Goal: Task Accomplishment & Management: Manage account settings

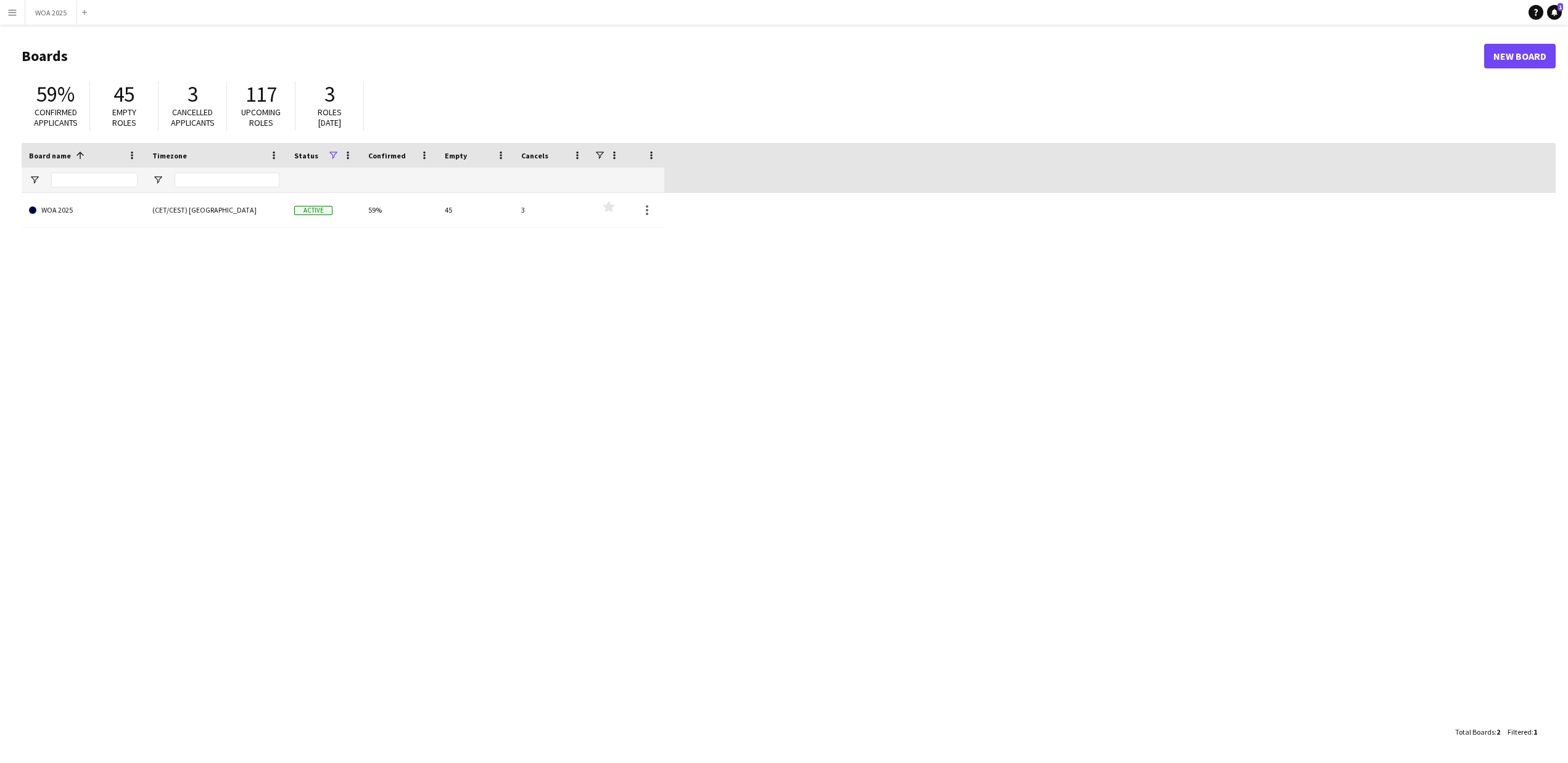
click at [9, 6] on button "Menu" at bounding box center [12, 12] width 24 height 24
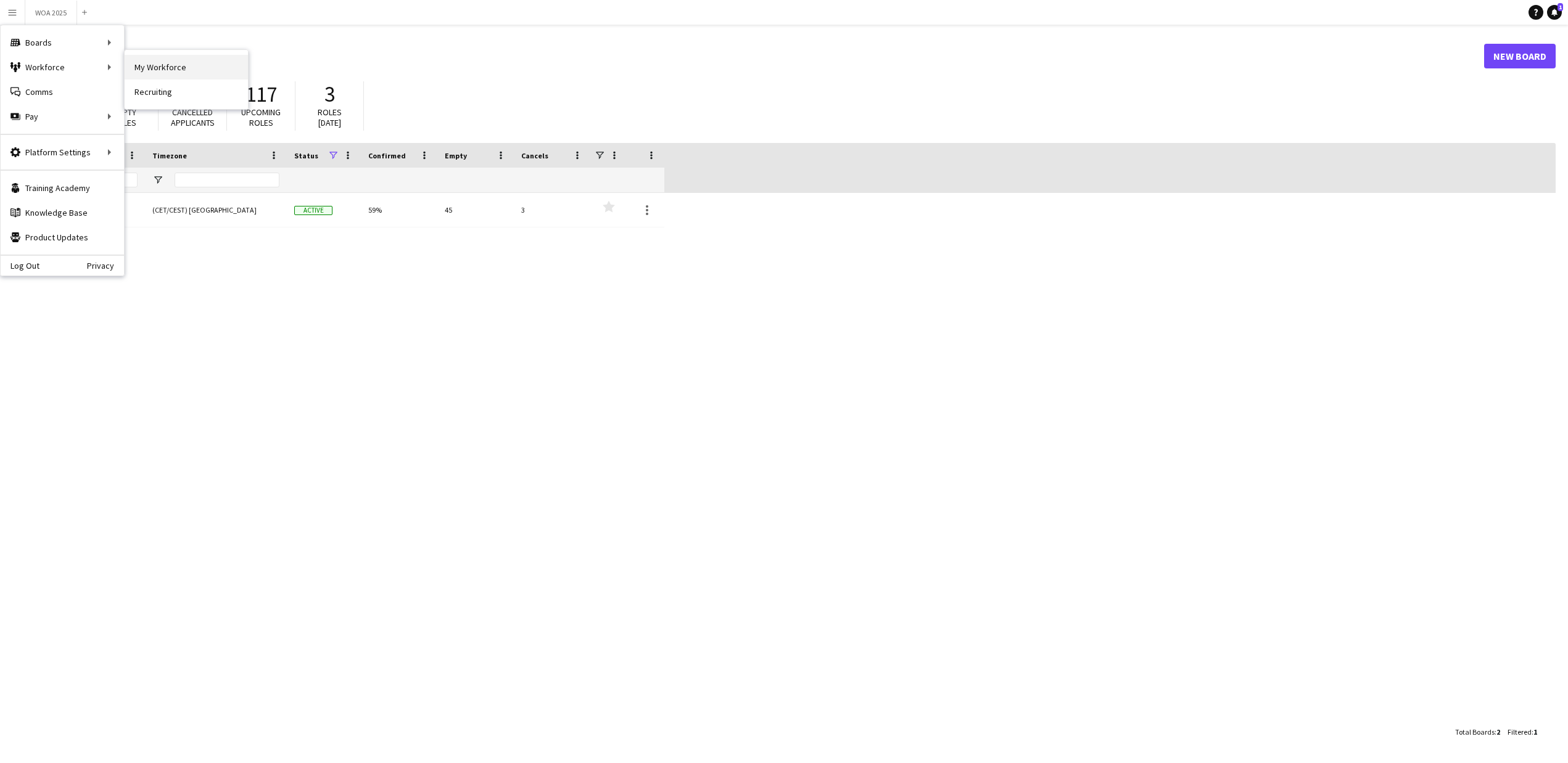
click at [160, 68] on link "My Workforce" at bounding box center [186, 67] width 123 height 24
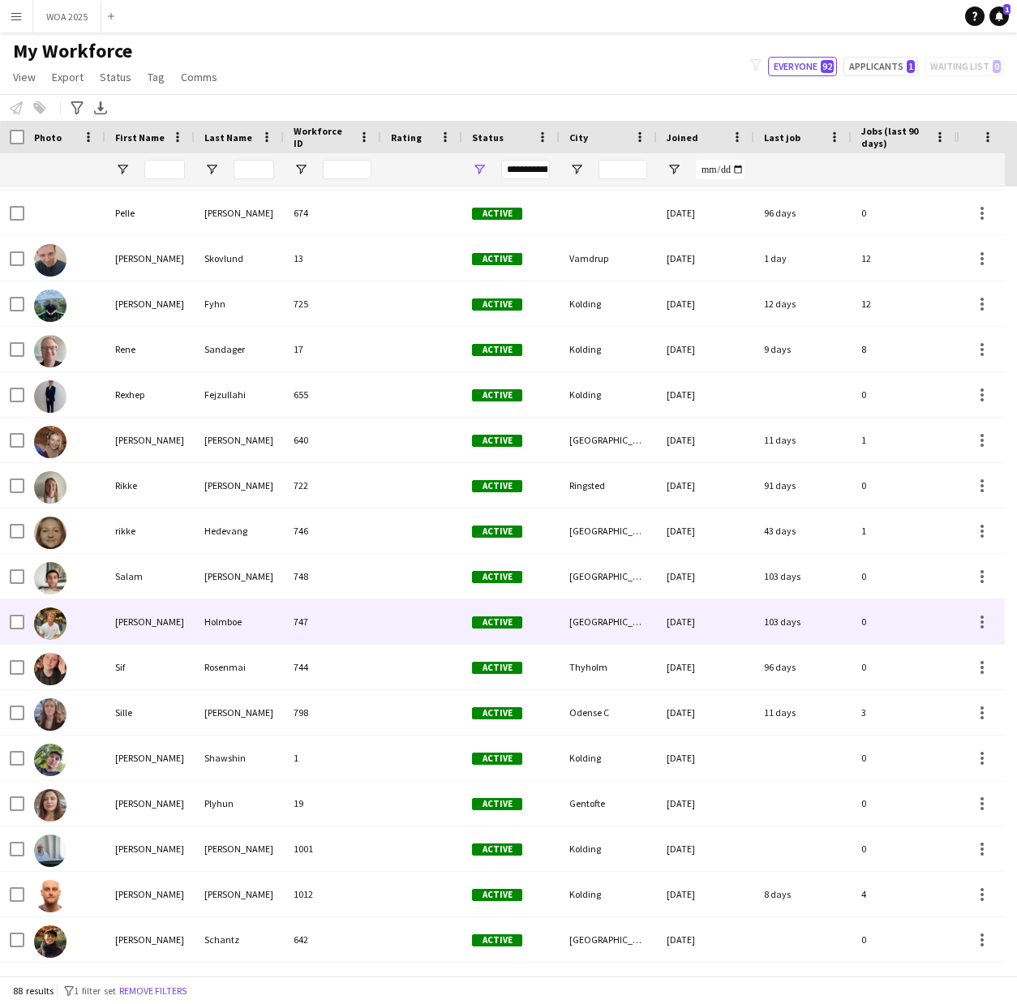
scroll to position [3220, 0]
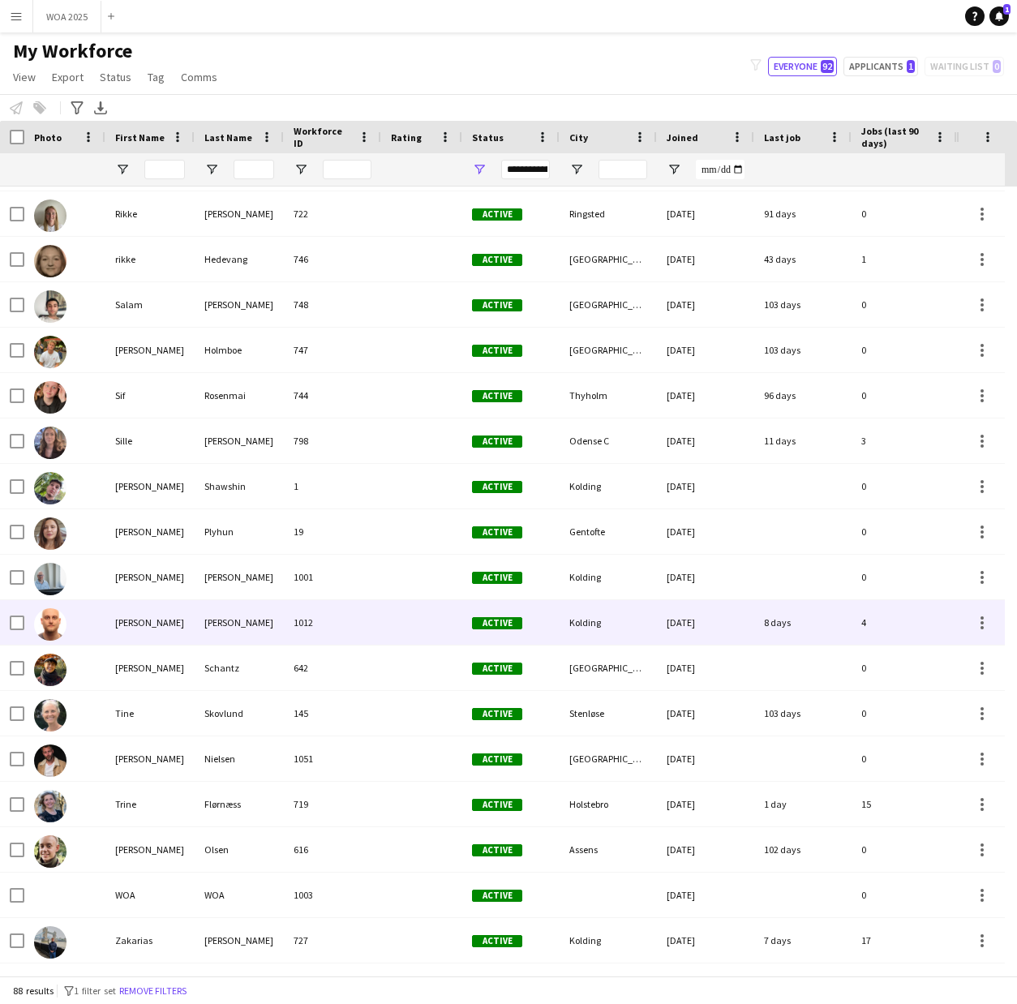
click at [132, 621] on div "[PERSON_NAME]" at bounding box center [149, 622] width 89 height 45
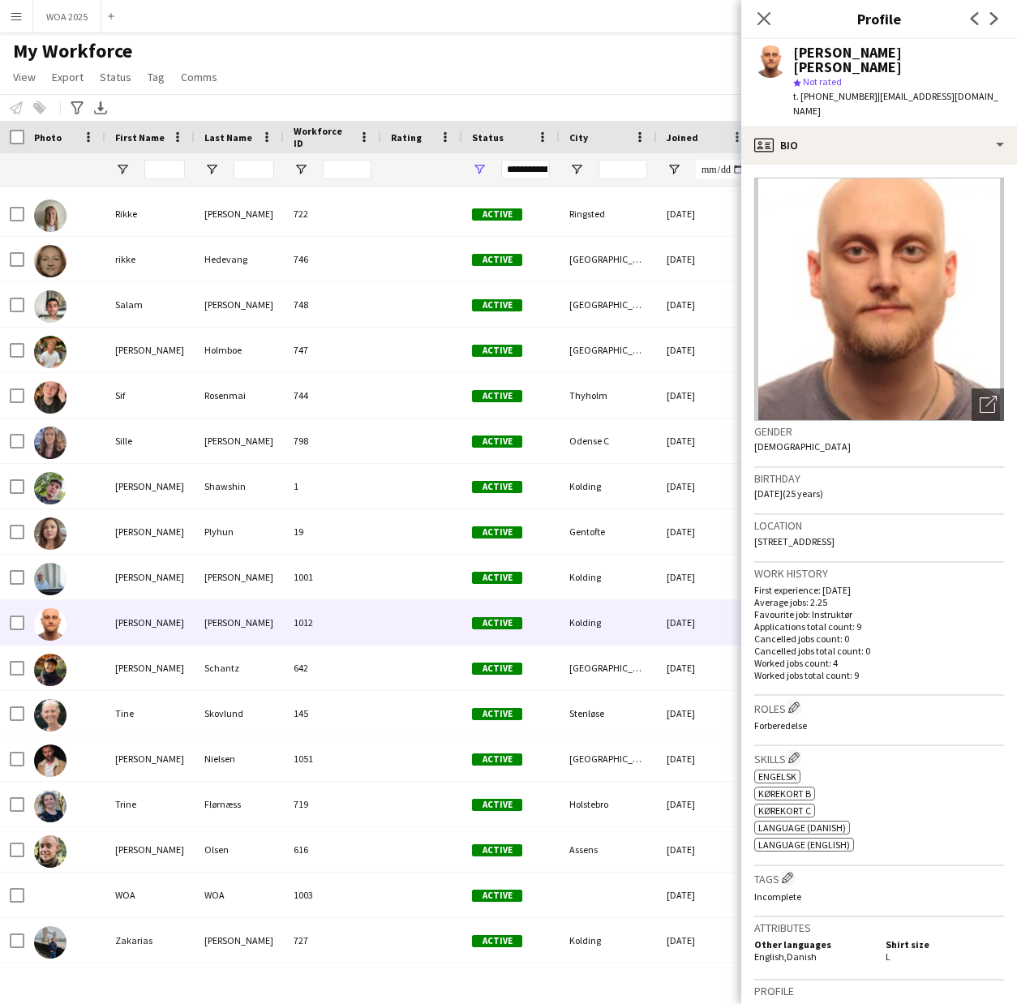
scroll to position [152, 0]
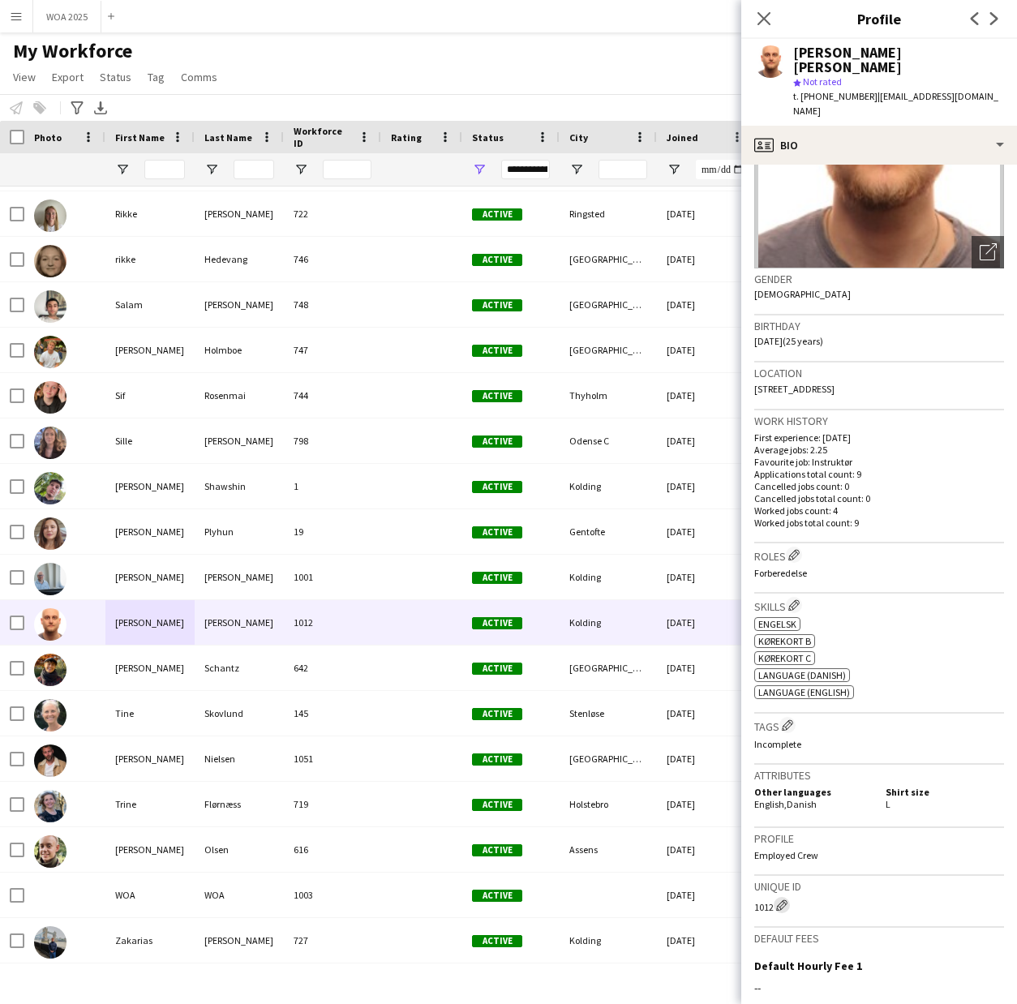
click at [782, 899] on app-icon "Edit crew unique ID" at bounding box center [781, 904] width 11 height 11
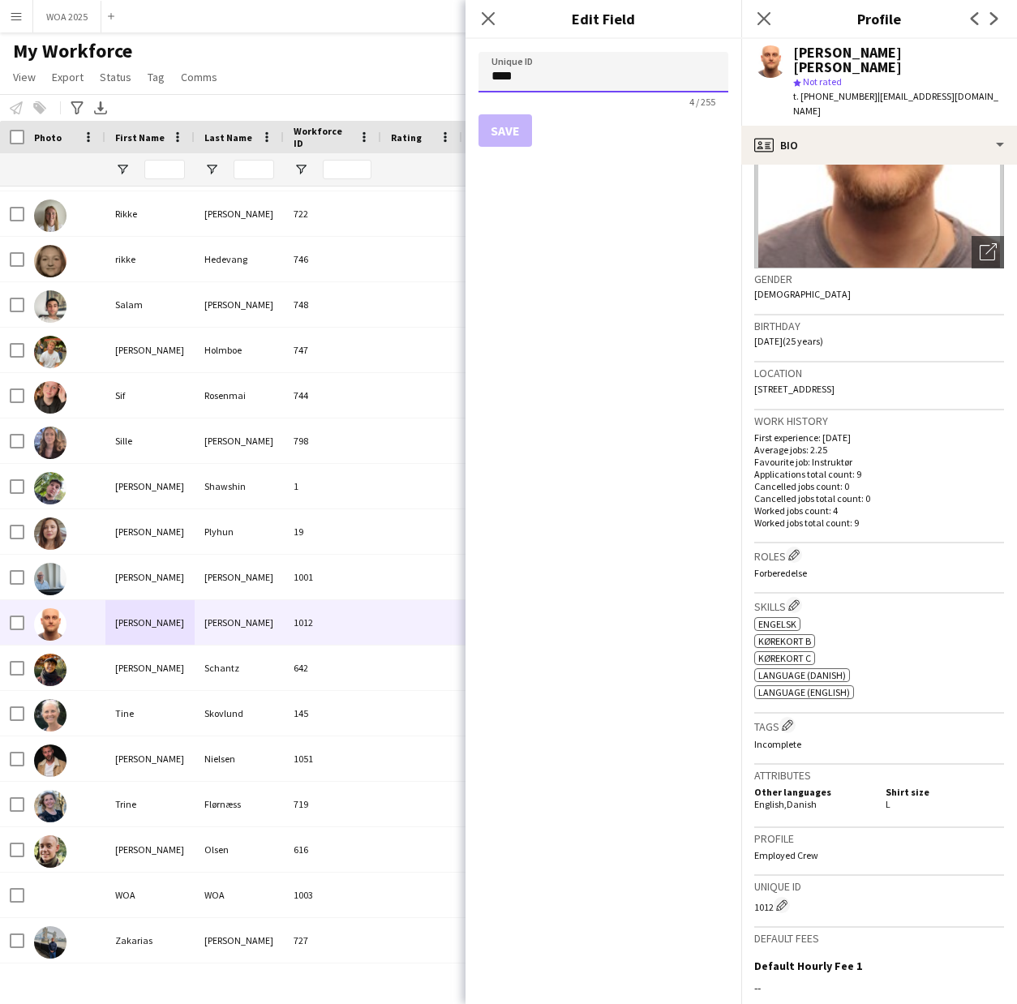
click at [555, 83] on input "****" at bounding box center [603, 72] width 250 height 41
type input "***"
click at [507, 134] on button "Save" at bounding box center [505, 130] width 54 height 32
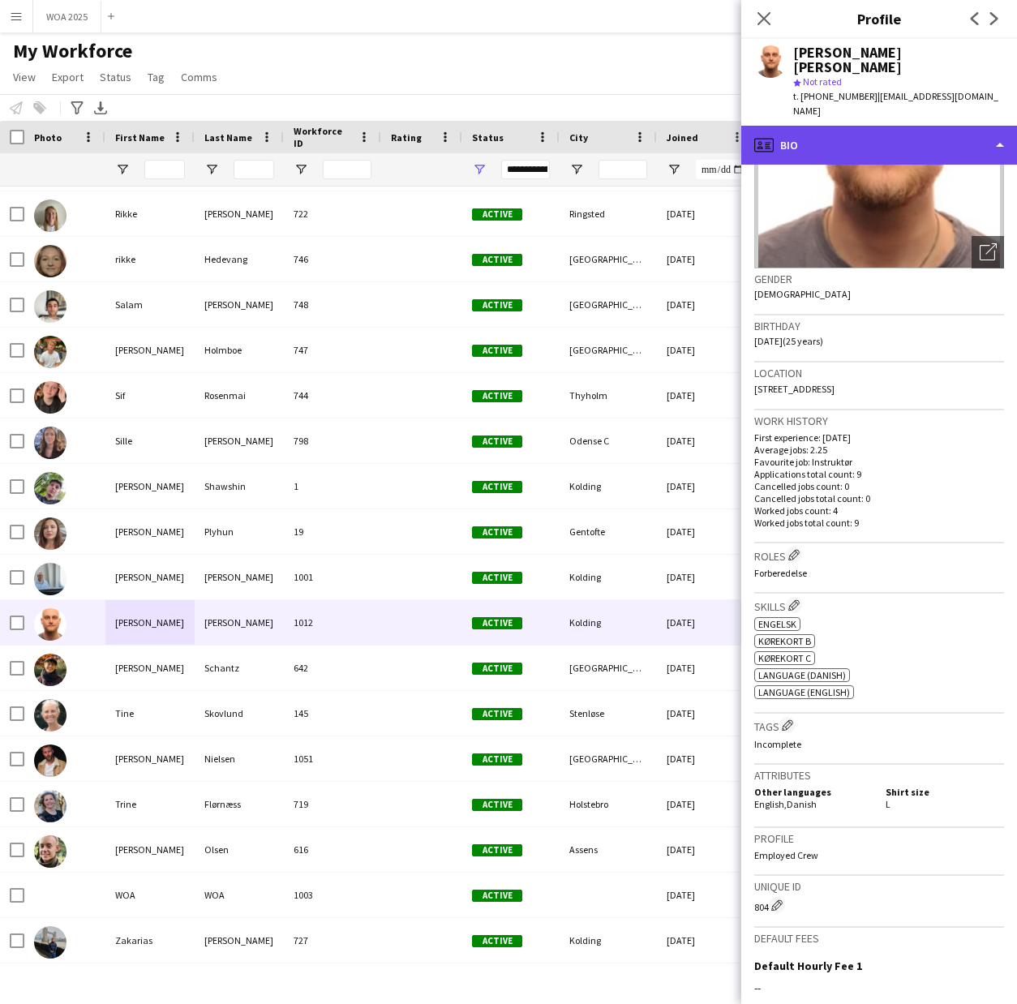
click at [816, 126] on div "profile Bio" at bounding box center [879, 145] width 276 height 39
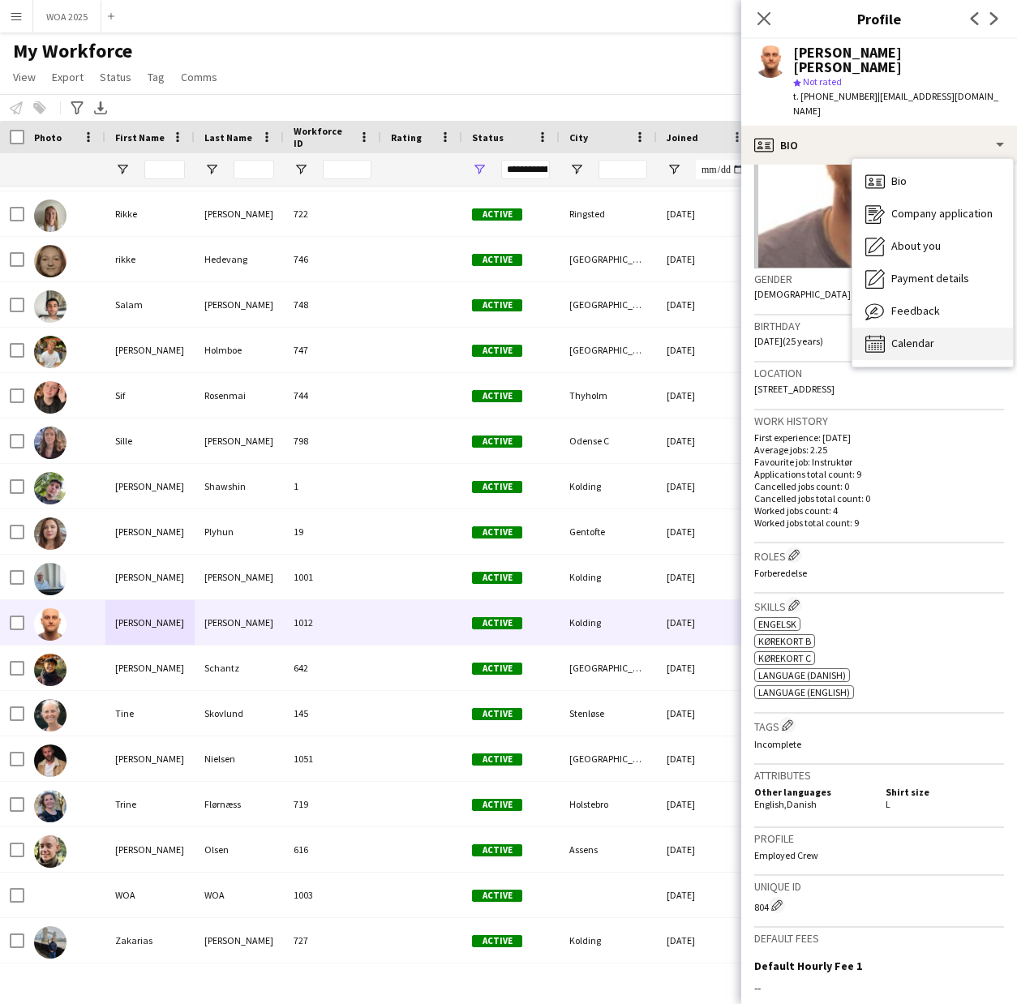
click at [927, 328] on div "Calendar Calendar" at bounding box center [932, 344] width 161 height 32
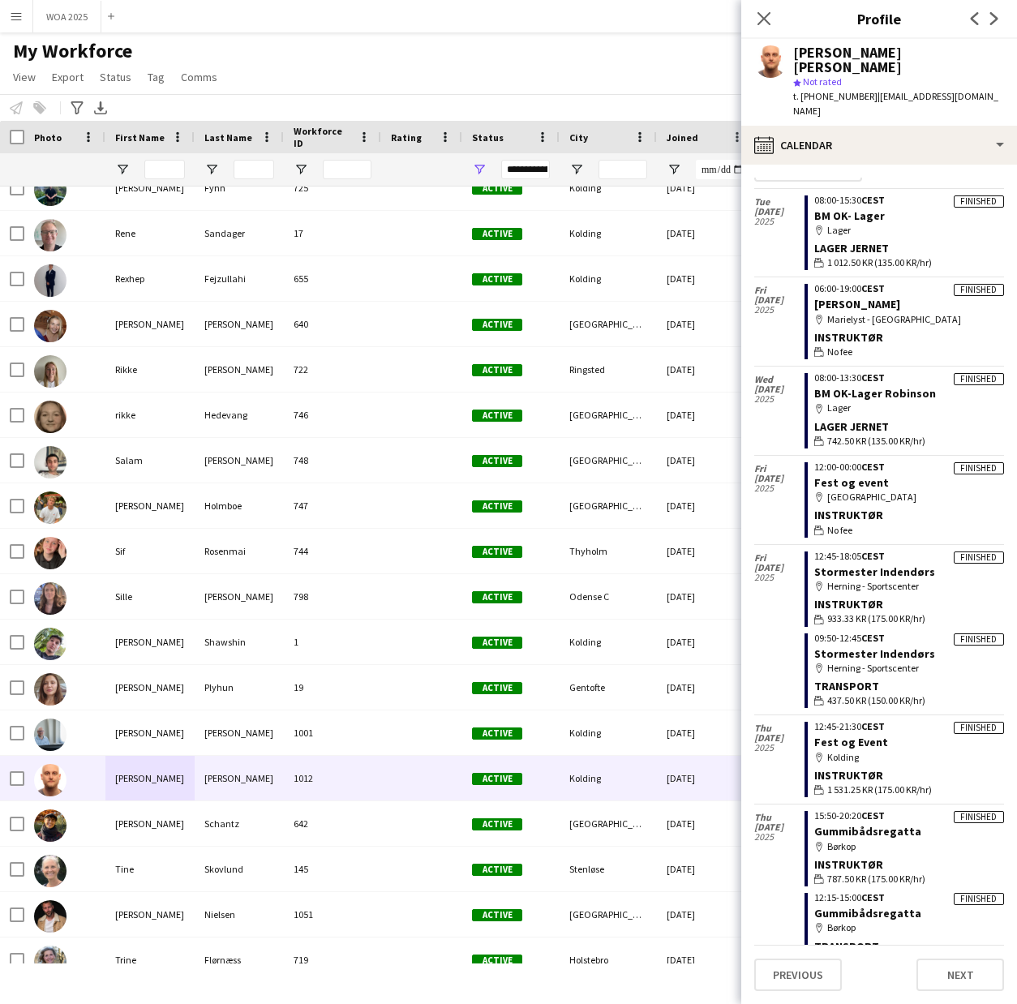
scroll to position [3068, 0]
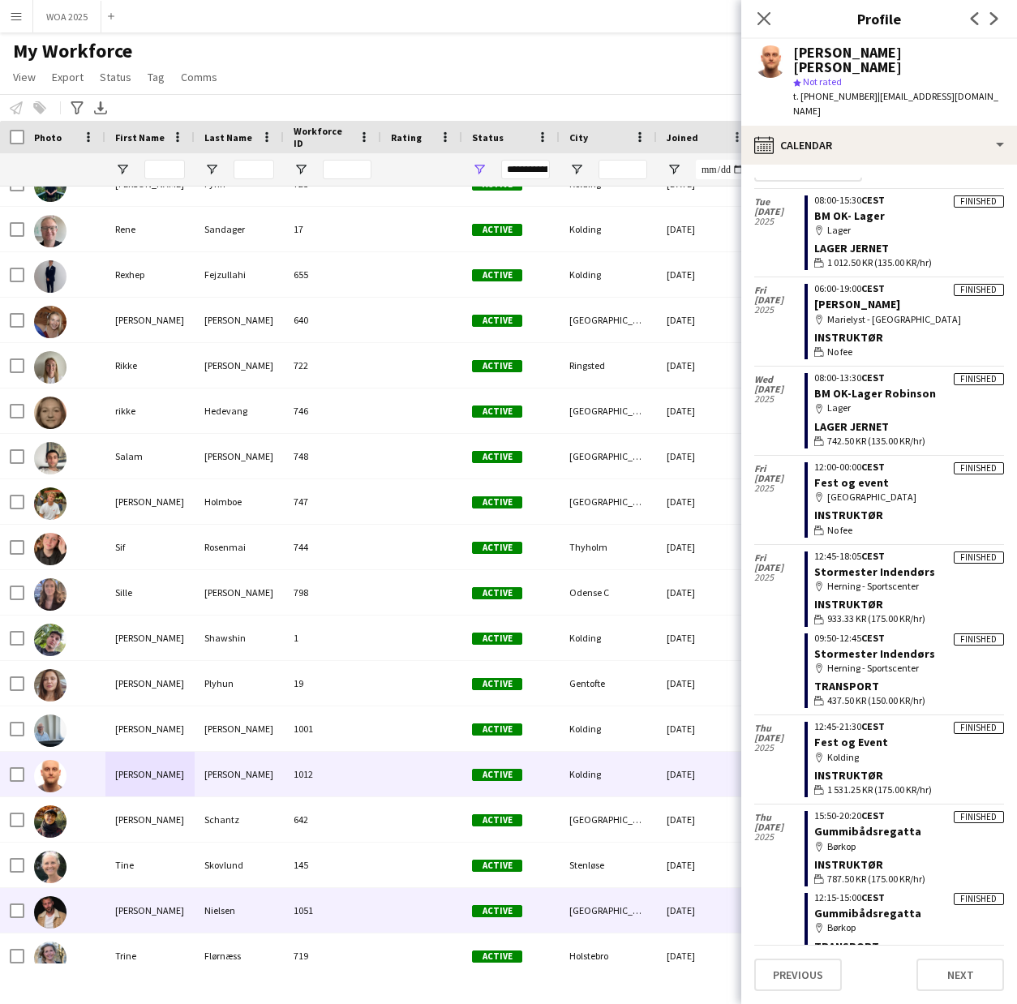
click at [144, 904] on div "[PERSON_NAME]" at bounding box center [149, 910] width 89 height 45
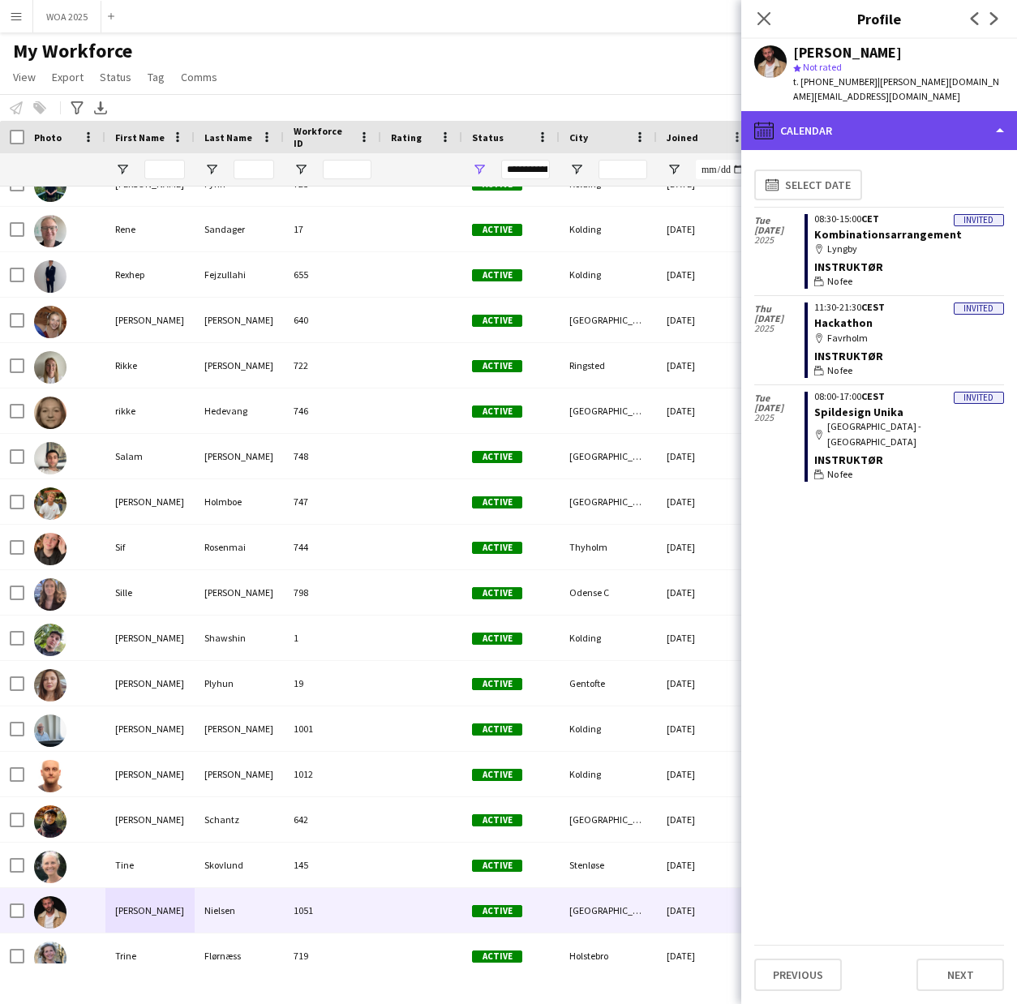
click at [820, 114] on div "calendar-full Calendar" at bounding box center [879, 130] width 276 height 39
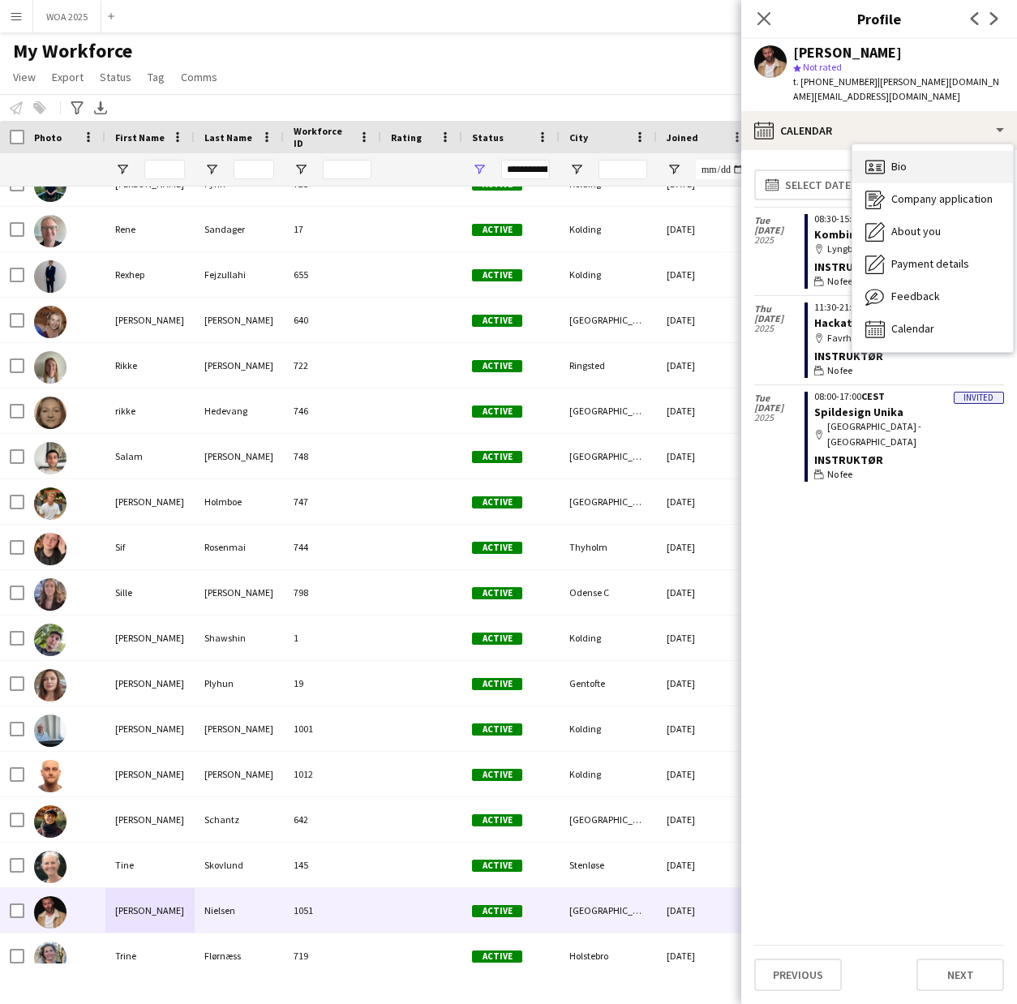
click at [881, 157] on icon "Bio" at bounding box center [874, 166] width 19 height 19
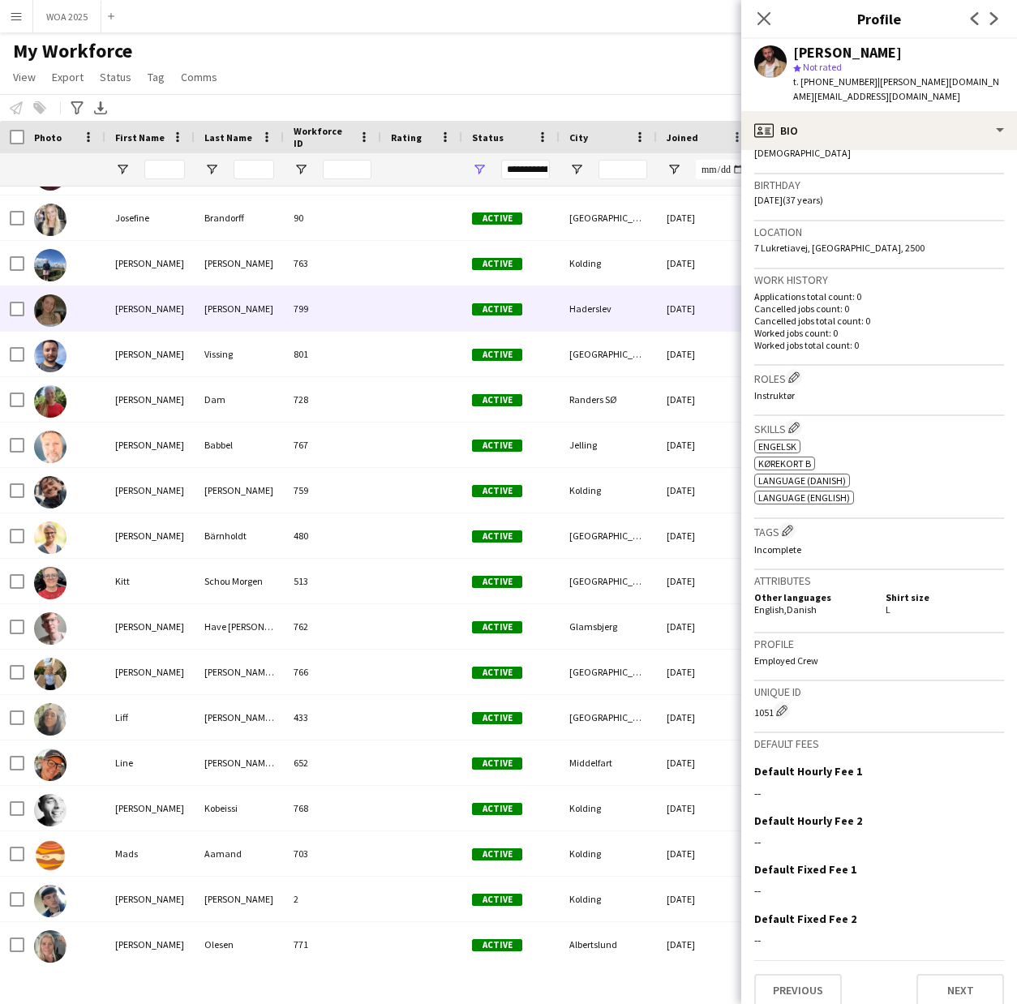
scroll to position [1395, 0]
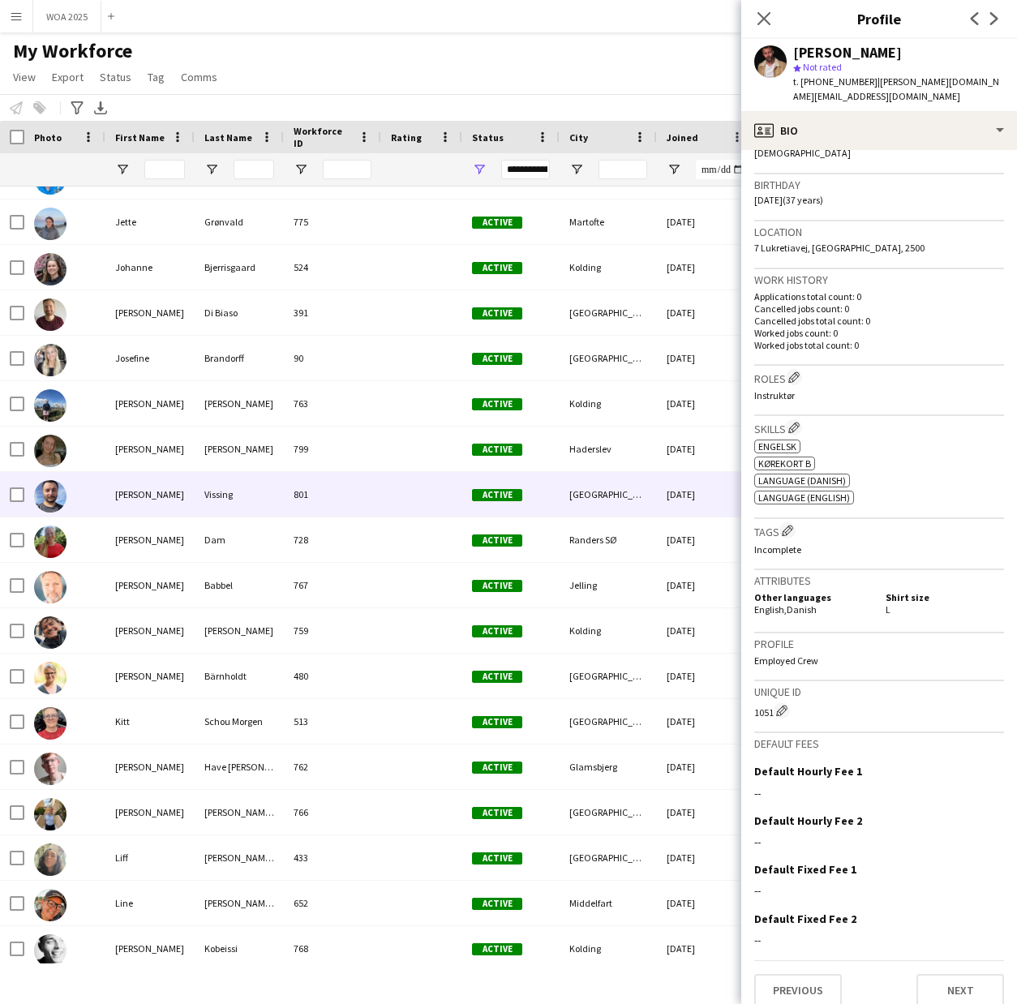
click at [139, 497] on div "[PERSON_NAME]" at bounding box center [149, 494] width 89 height 45
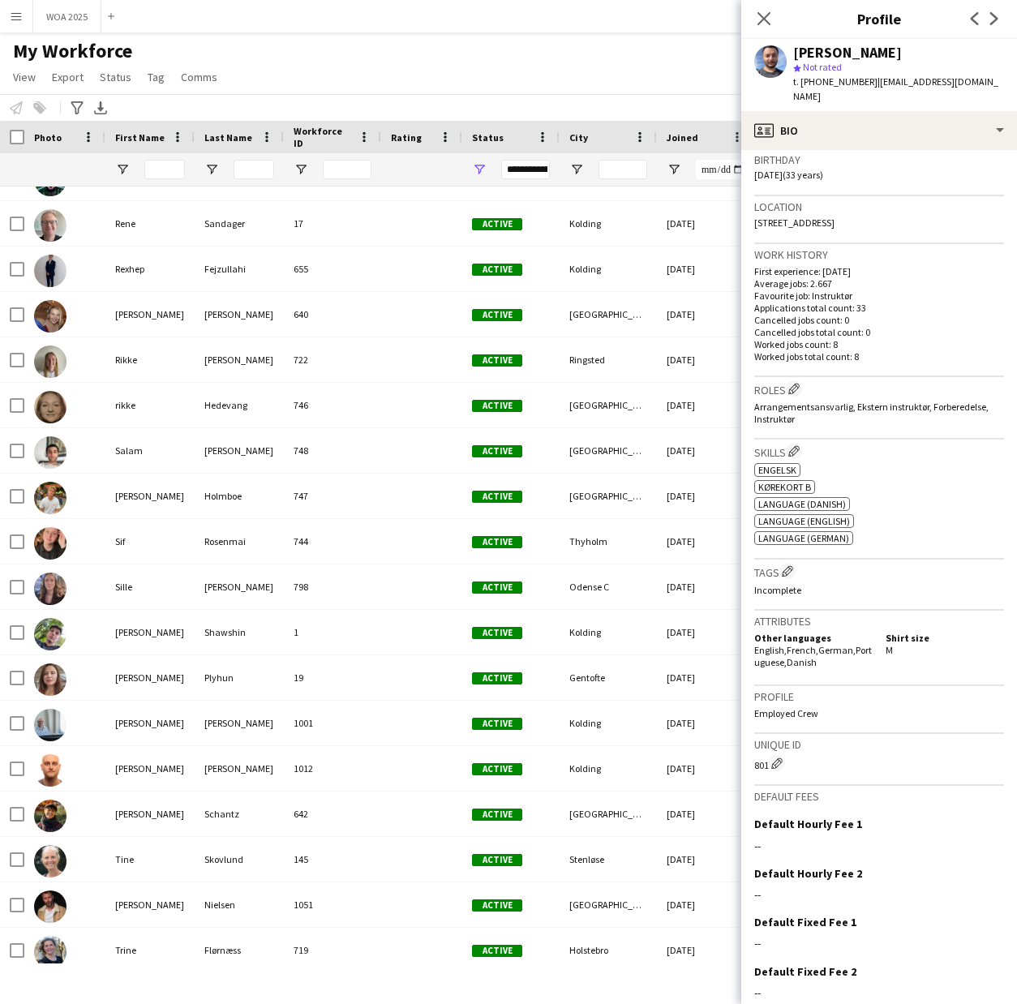
scroll to position [3220, 0]
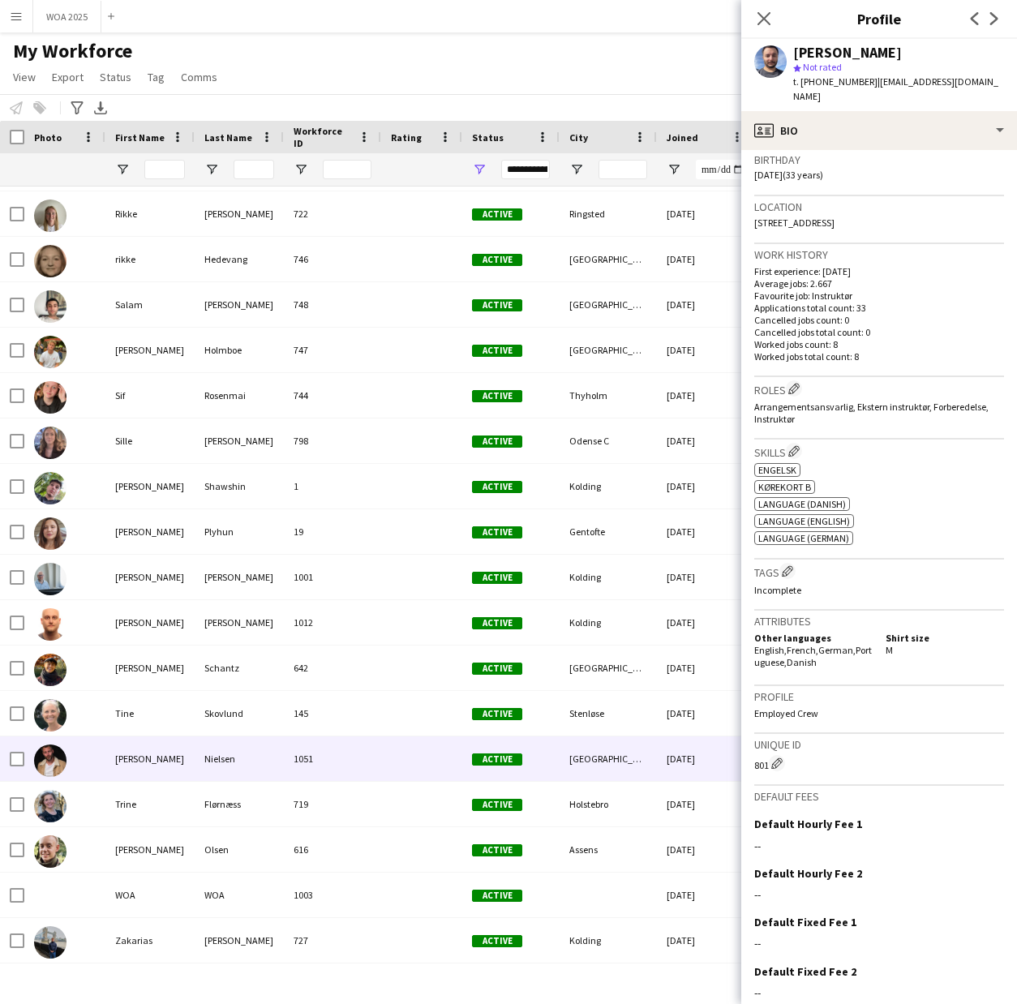
drag, startPoint x: 129, startPoint y: 751, endPoint x: 138, endPoint y: 751, distance: 8.9
click at [129, 751] on div "[PERSON_NAME]" at bounding box center [149, 758] width 89 height 45
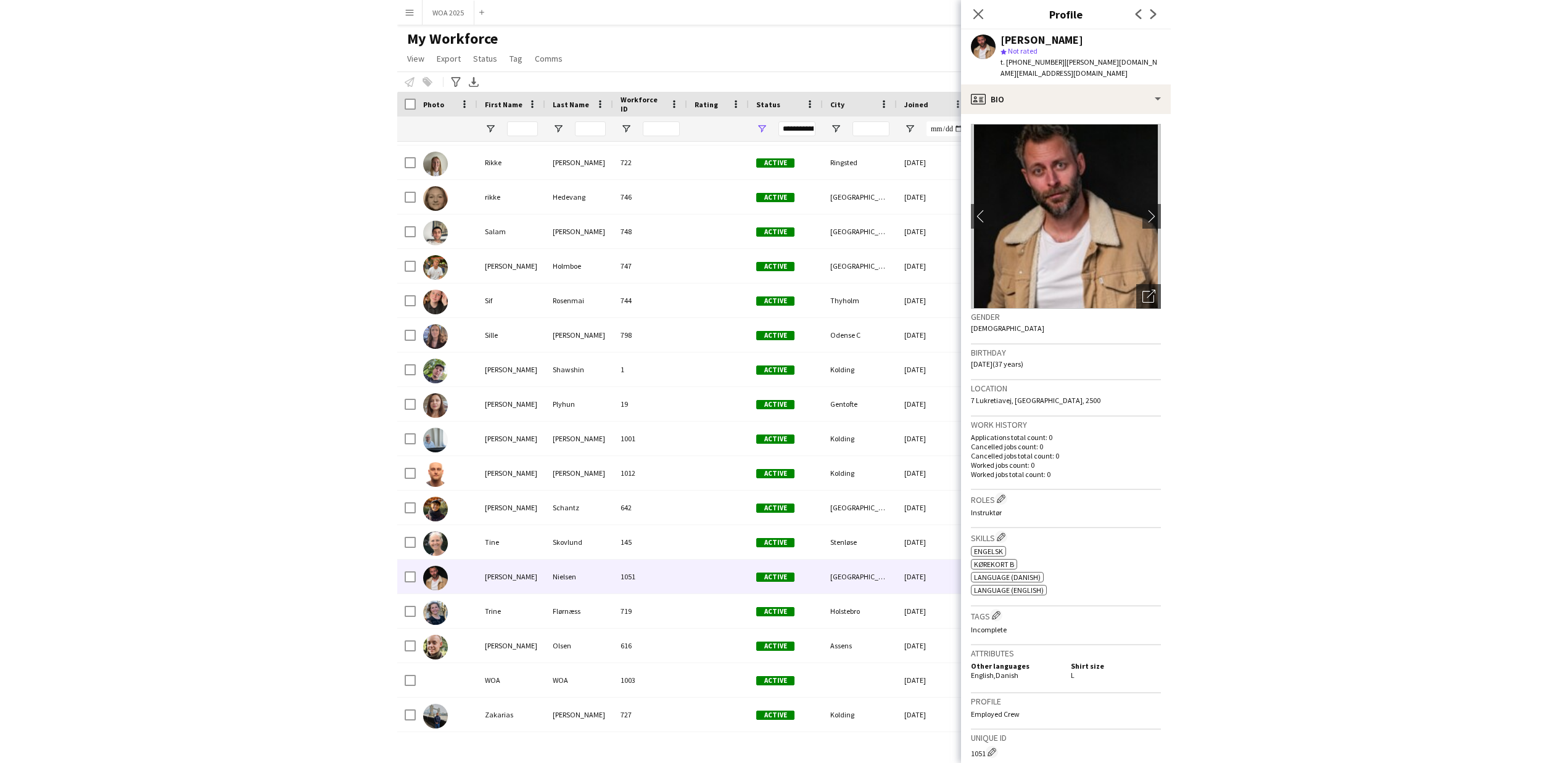
scroll to position [116, 0]
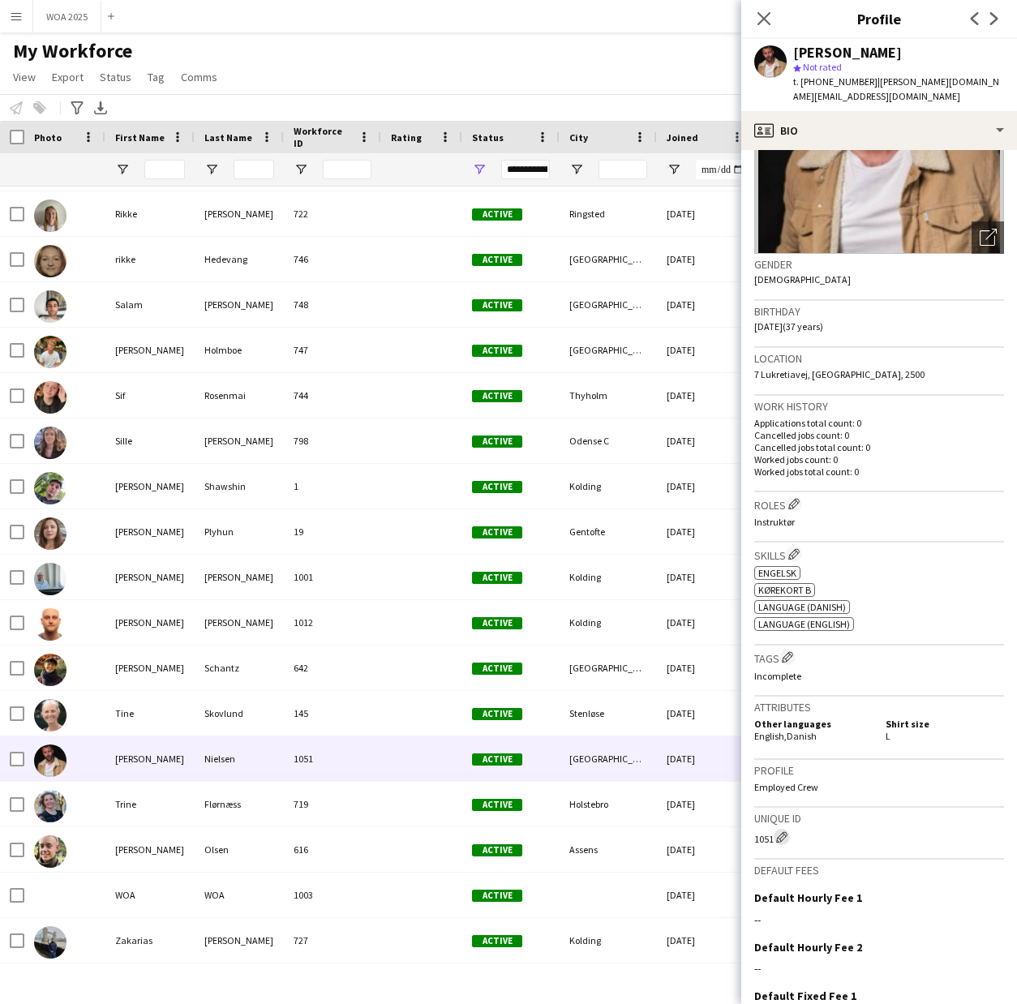
click at [781, 831] on app-icon "Edit crew unique ID" at bounding box center [781, 836] width 11 height 11
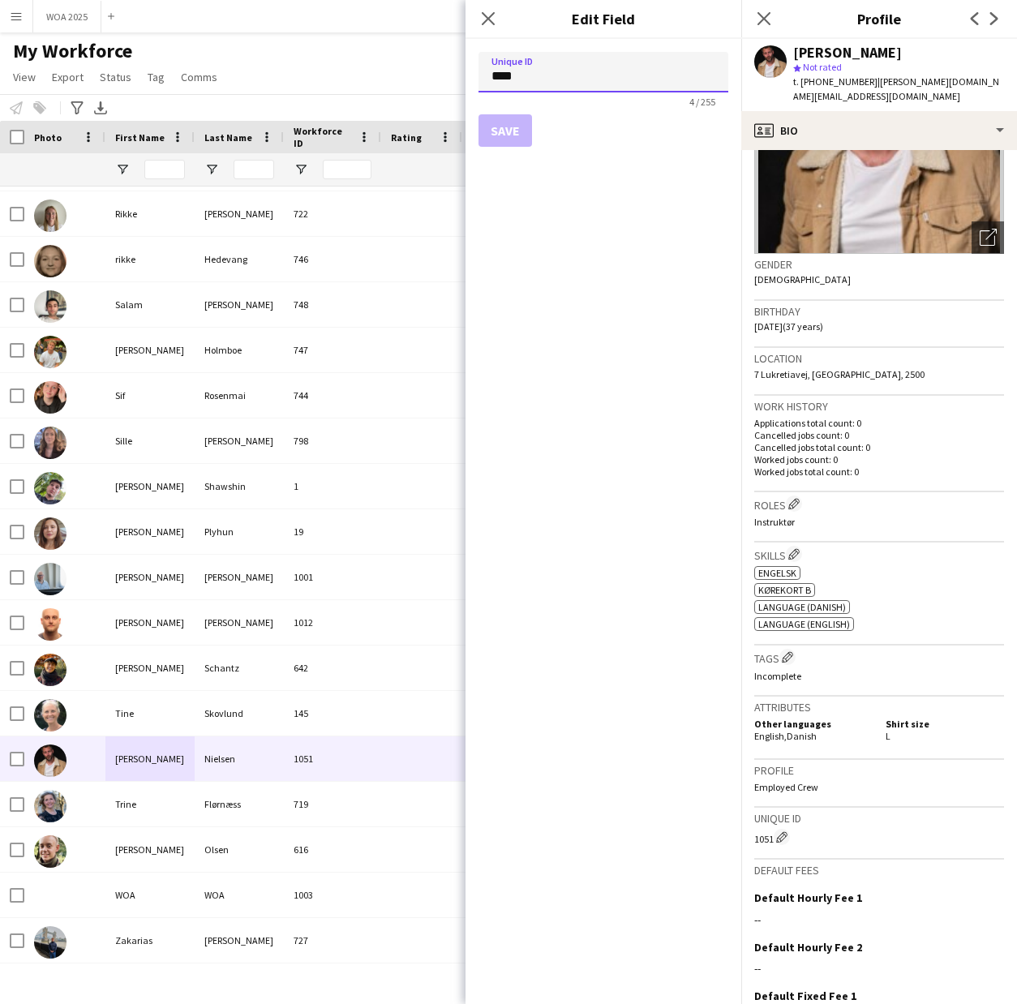
click at [646, 76] on input "****" at bounding box center [603, 72] width 250 height 41
type input "***"
click at [502, 134] on button "Save" at bounding box center [505, 130] width 54 height 32
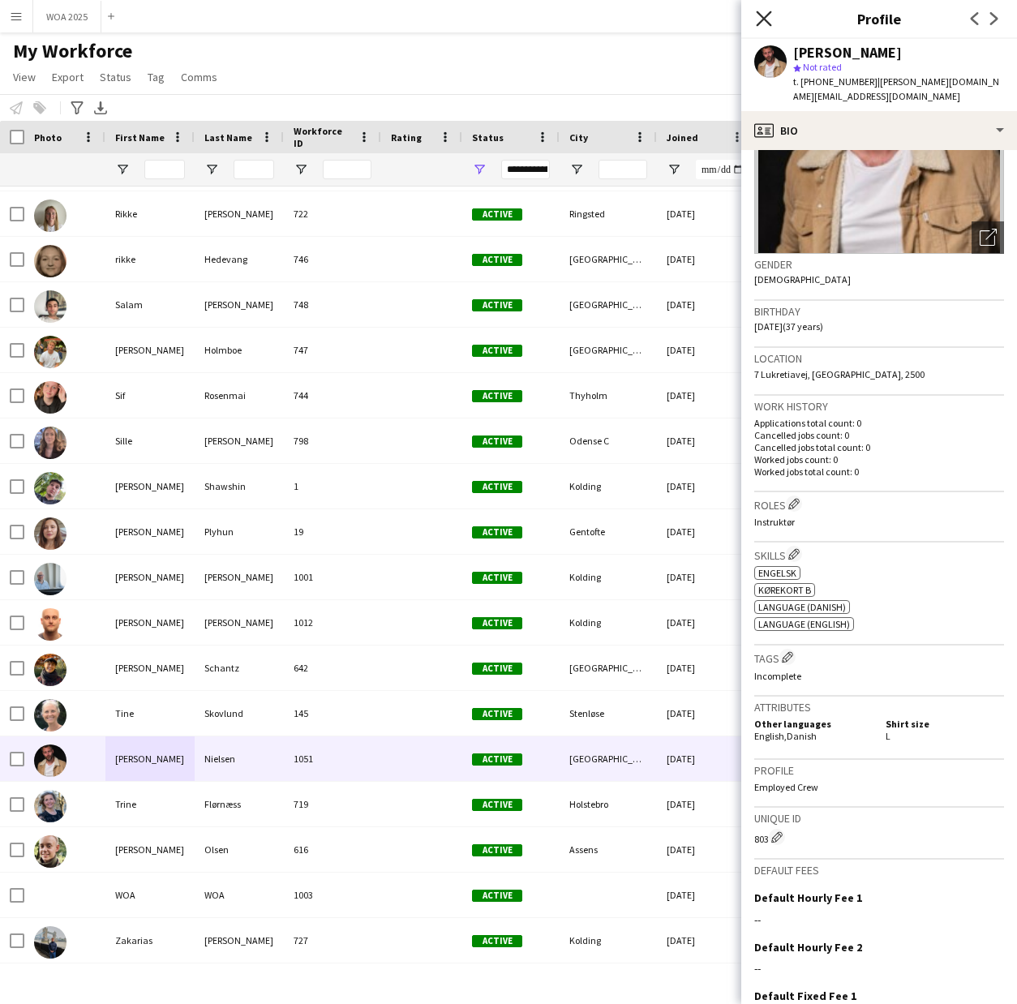
click at [766, 19] on icon "Close pop-in" at bounding box center [763, 18] width 15 height 15
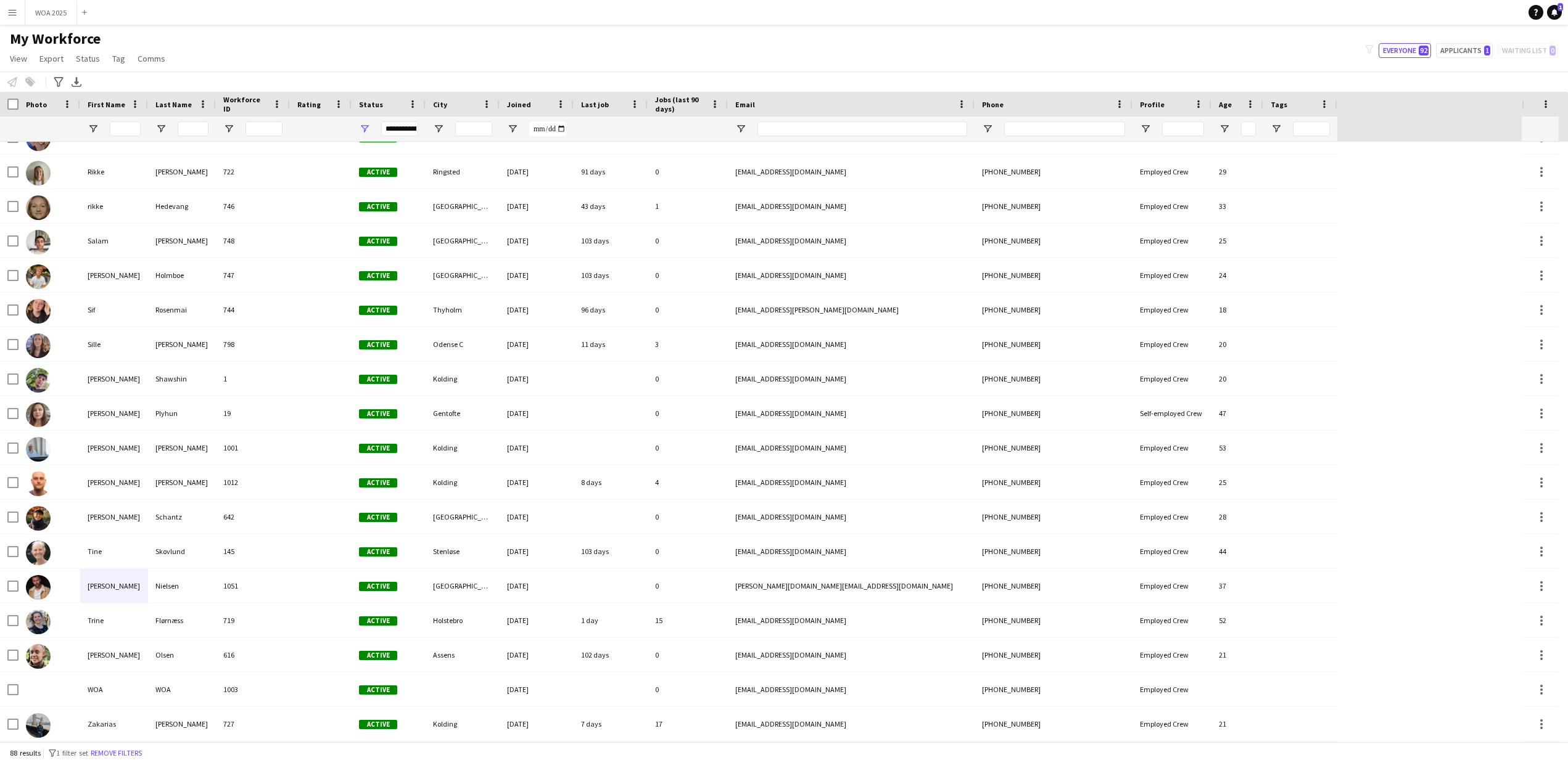
scroll to position [2438, 0]
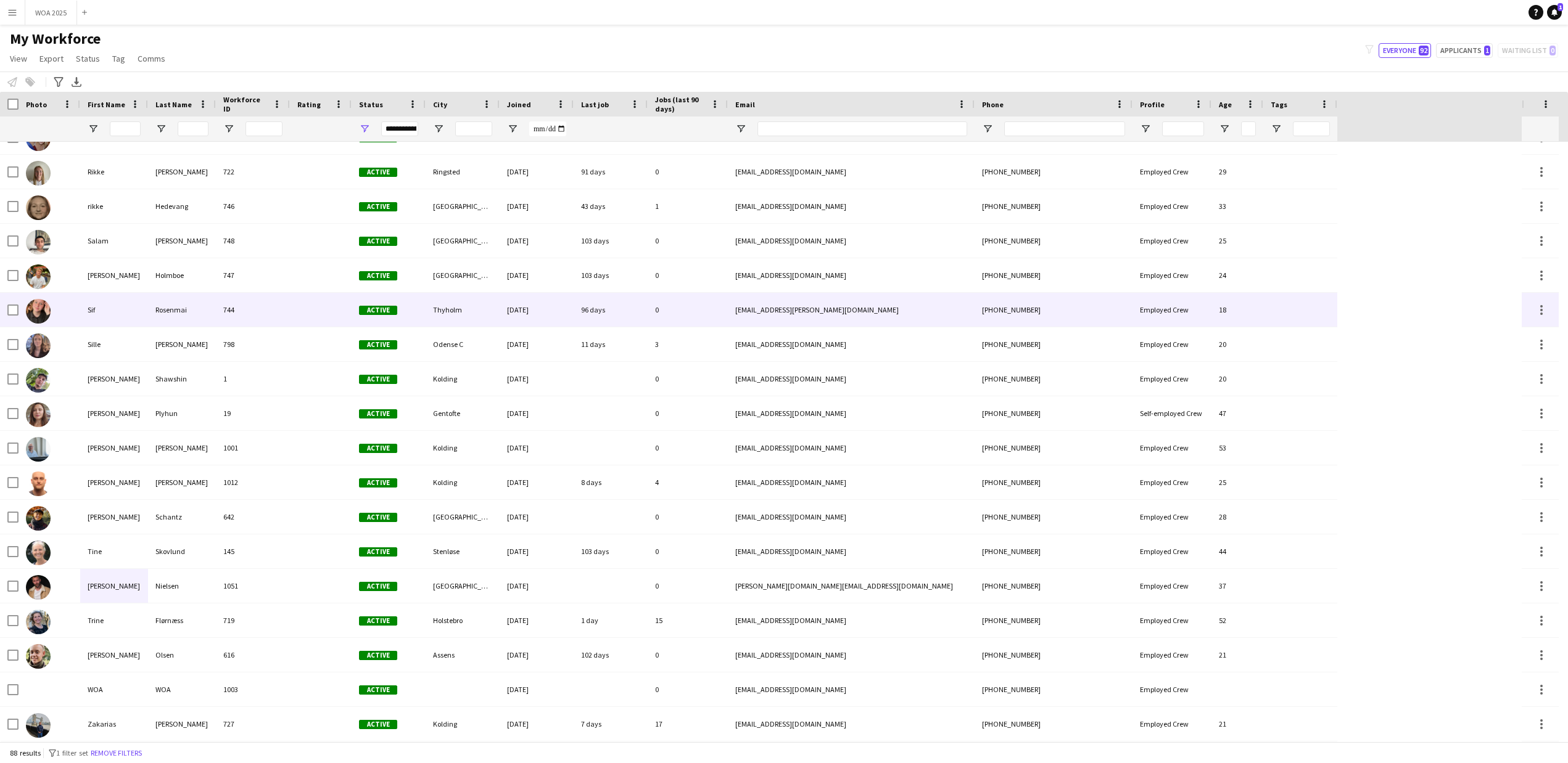
drag, startPoint x: 1446, startPoint y: 314, endPoint x: 736, endPoint y: 312, distance: 710.0
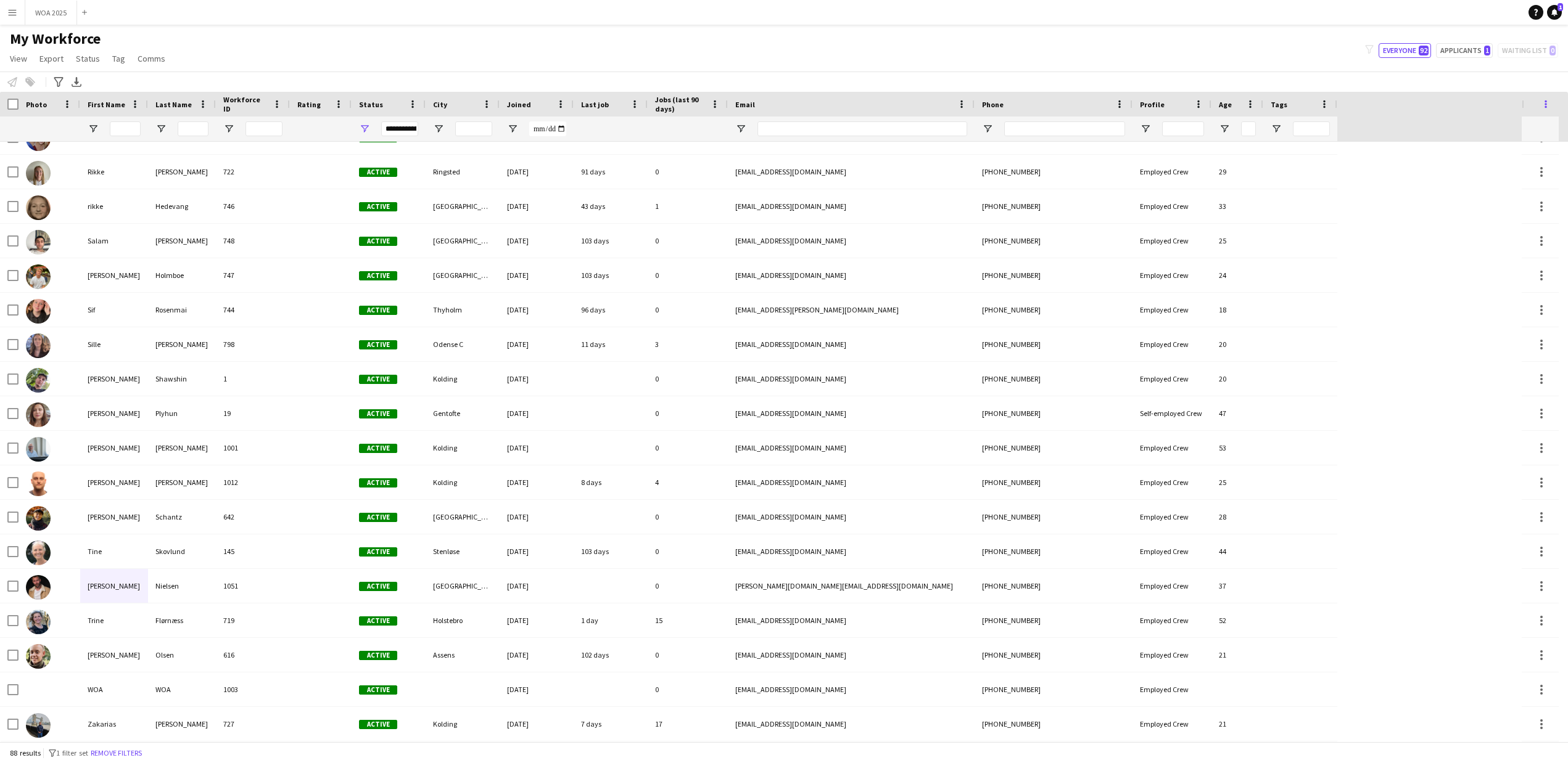
click at [1545, 106] on span at bounding box center [1545, 104] width 11 height 11
click at [1493, 83] on div "Notify workforce Add to tag Select at least one crew to tag him or her. Advance…" at bounding box center [784, 81] width 1568 height 21
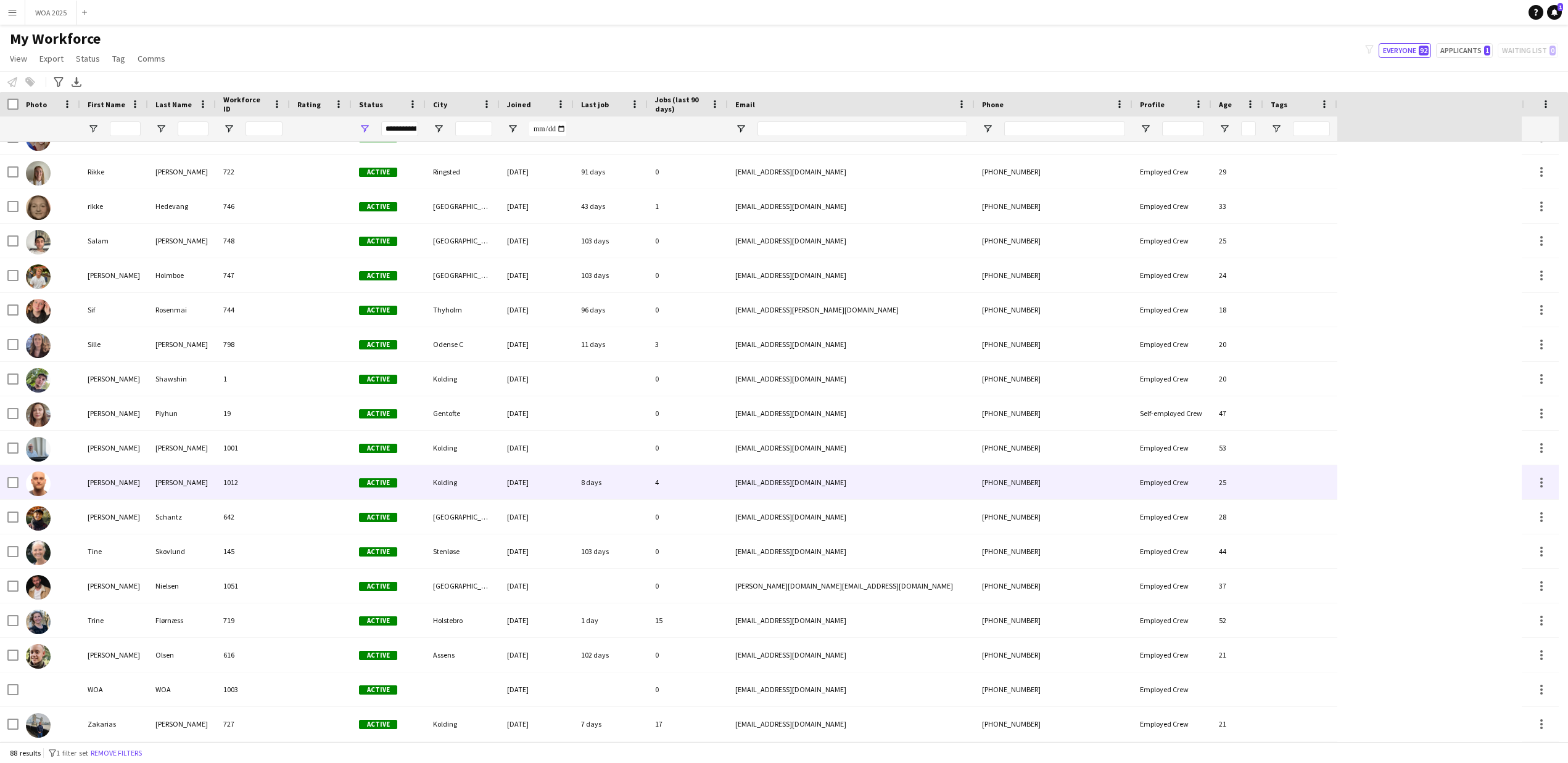
click at [110, 483] on div "[PERSON_NAME]" at bounding box center [113, 482] width 68 height 34
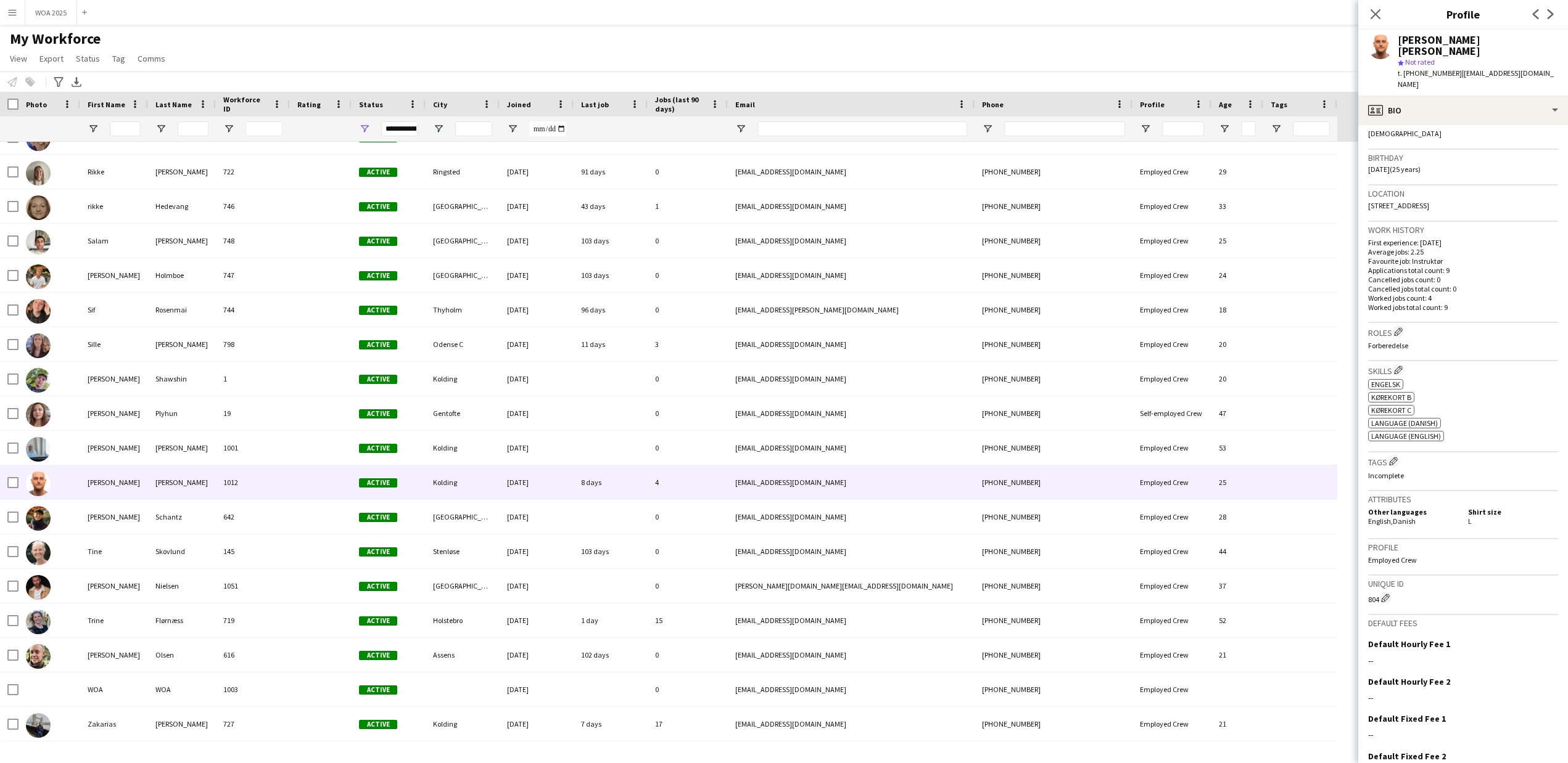
scroll to position [231, 0]
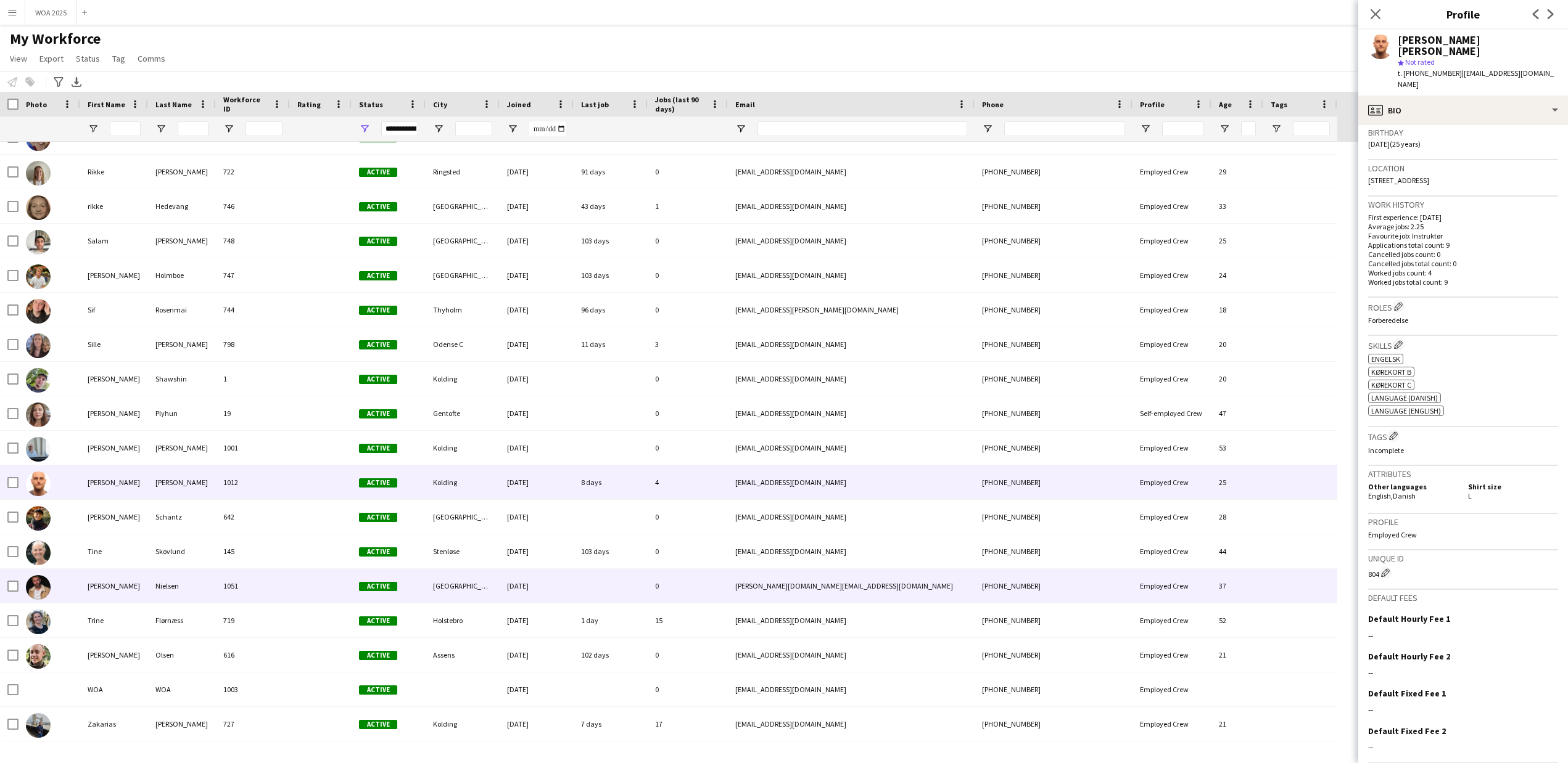
click at [145, 582] on div "[PERSON_NAME]" at bounding box center [113, 586] width 68 height 34
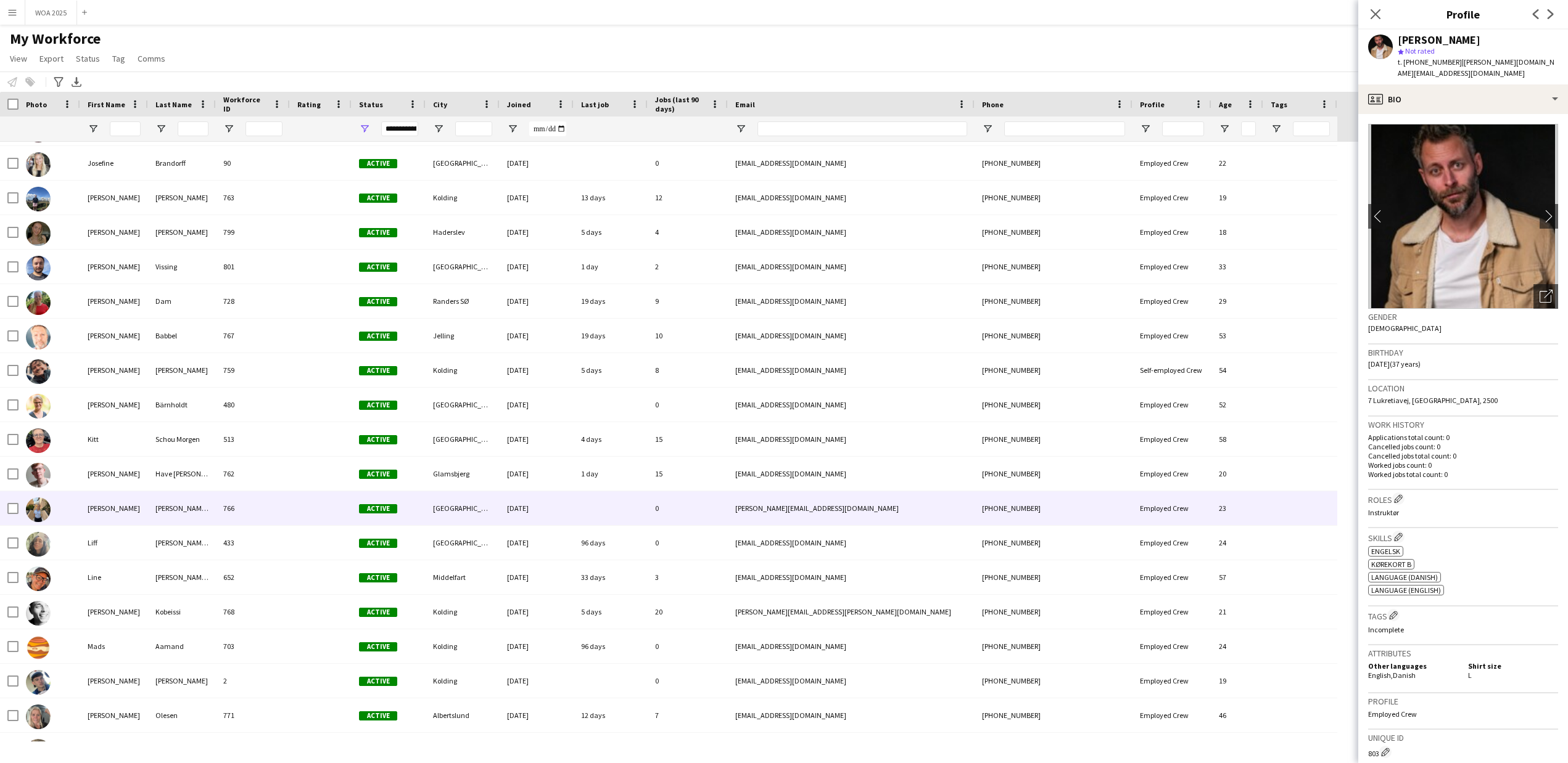
scroll to position [936, 0]
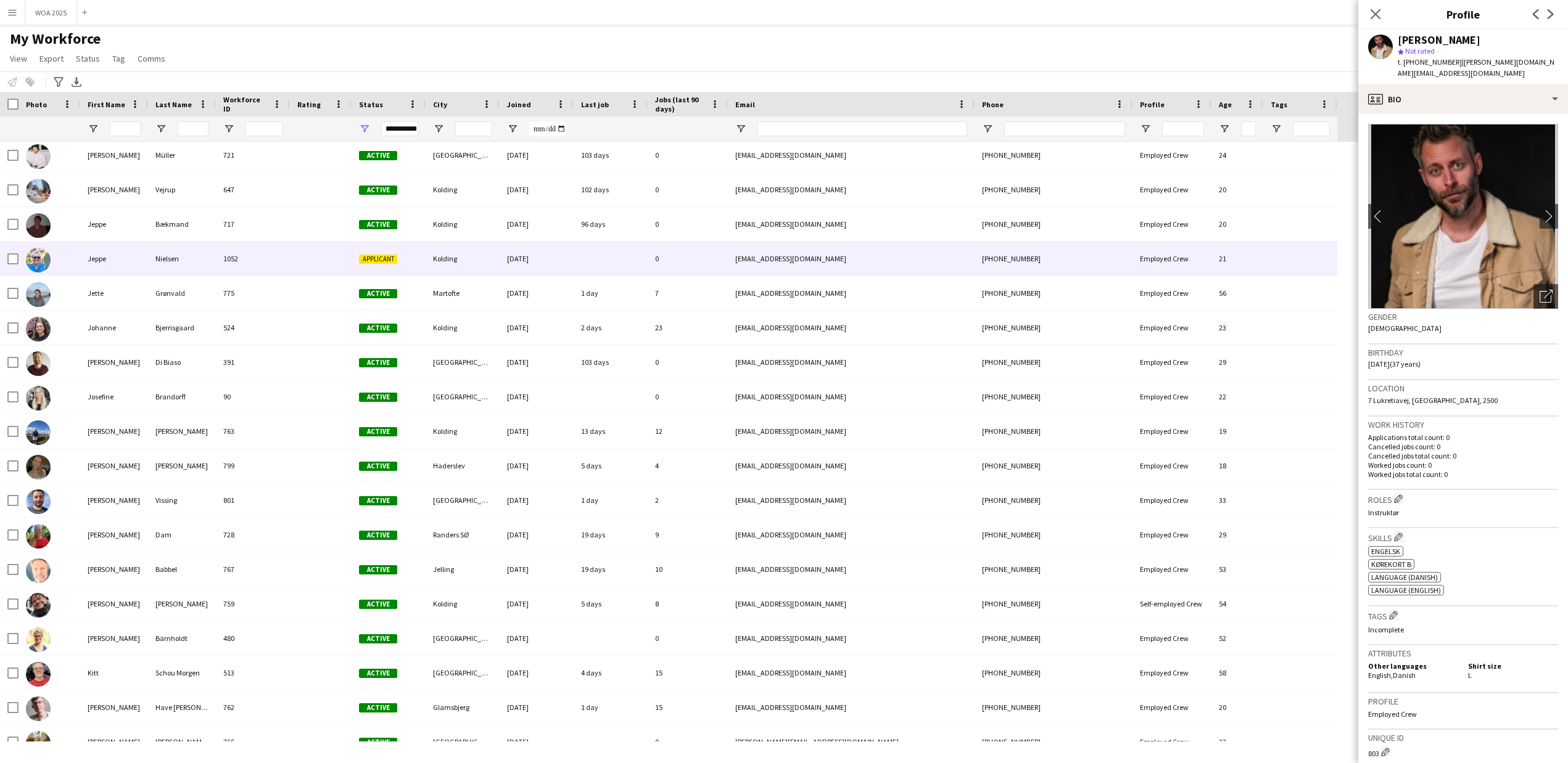
click at [93, 261] on div "Jeppe" at bounding box center [113, 258] width 68 height 34
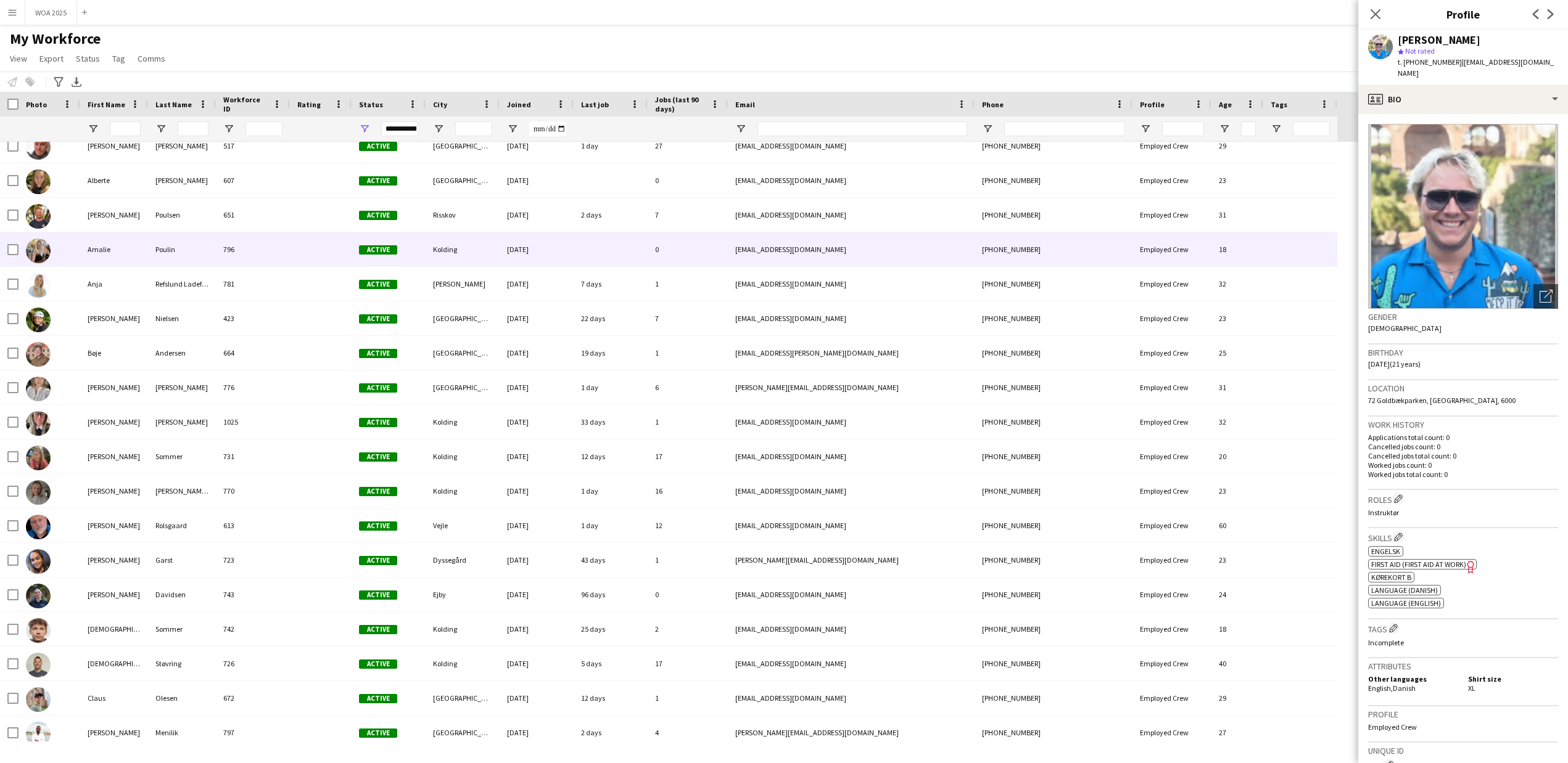
scroll to position [11, 0]
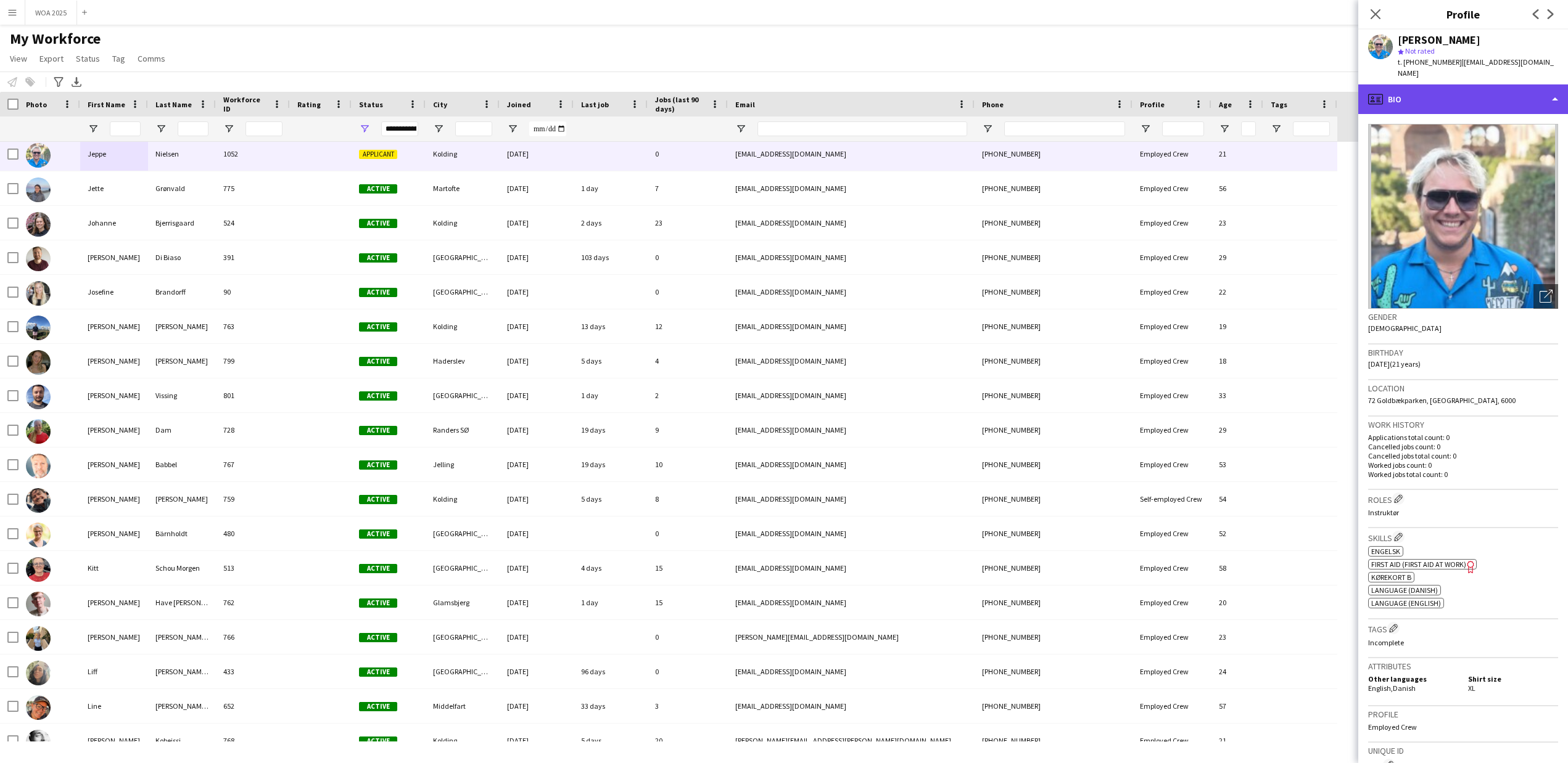
click at [1464, 97] on div "profile Bio" at bounding box center [1463, 99] width 210 height 30
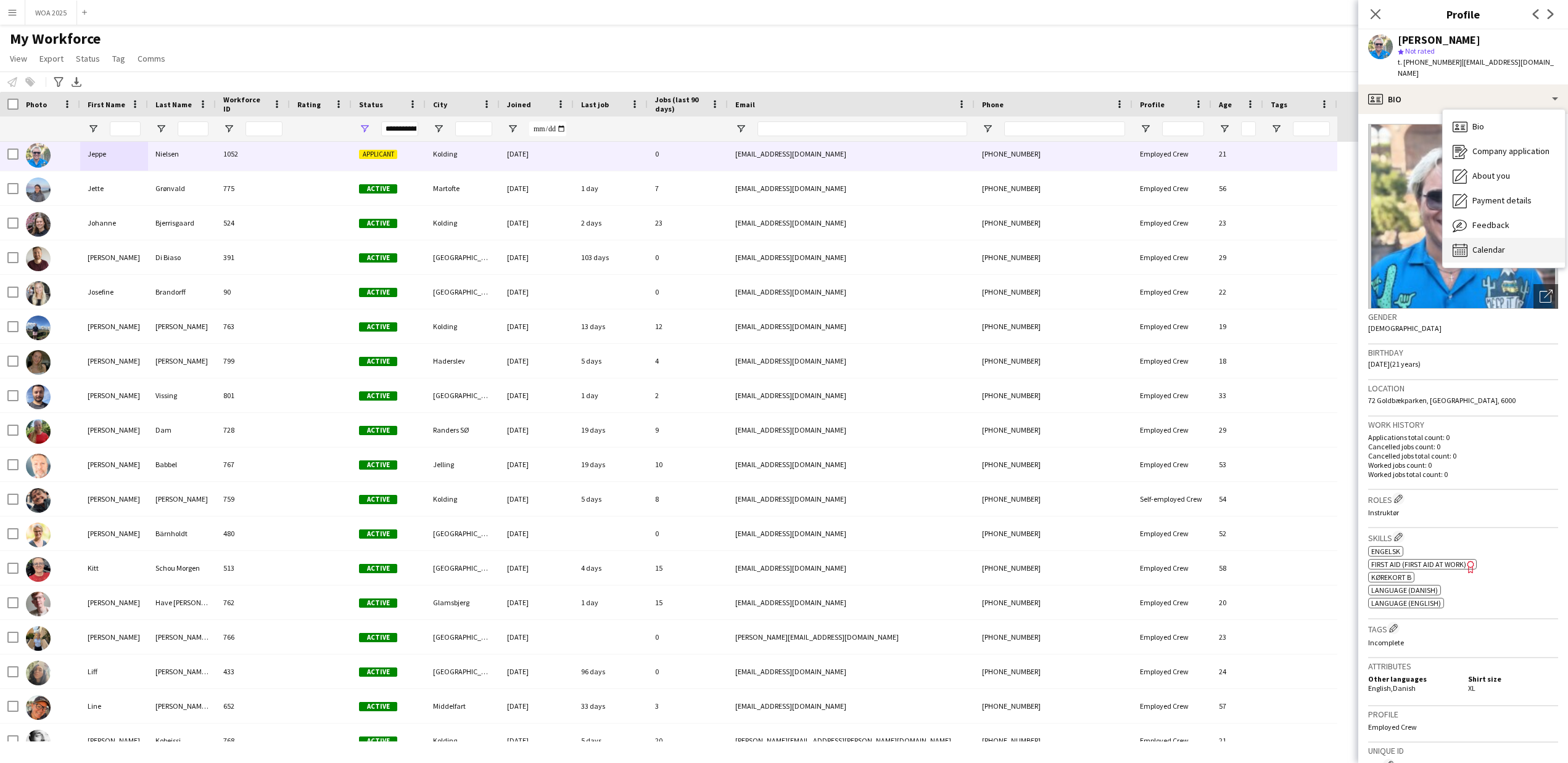
click at [1477, 244] on span "Calendar" at bounding box center [1488, 249] width 33 height 11
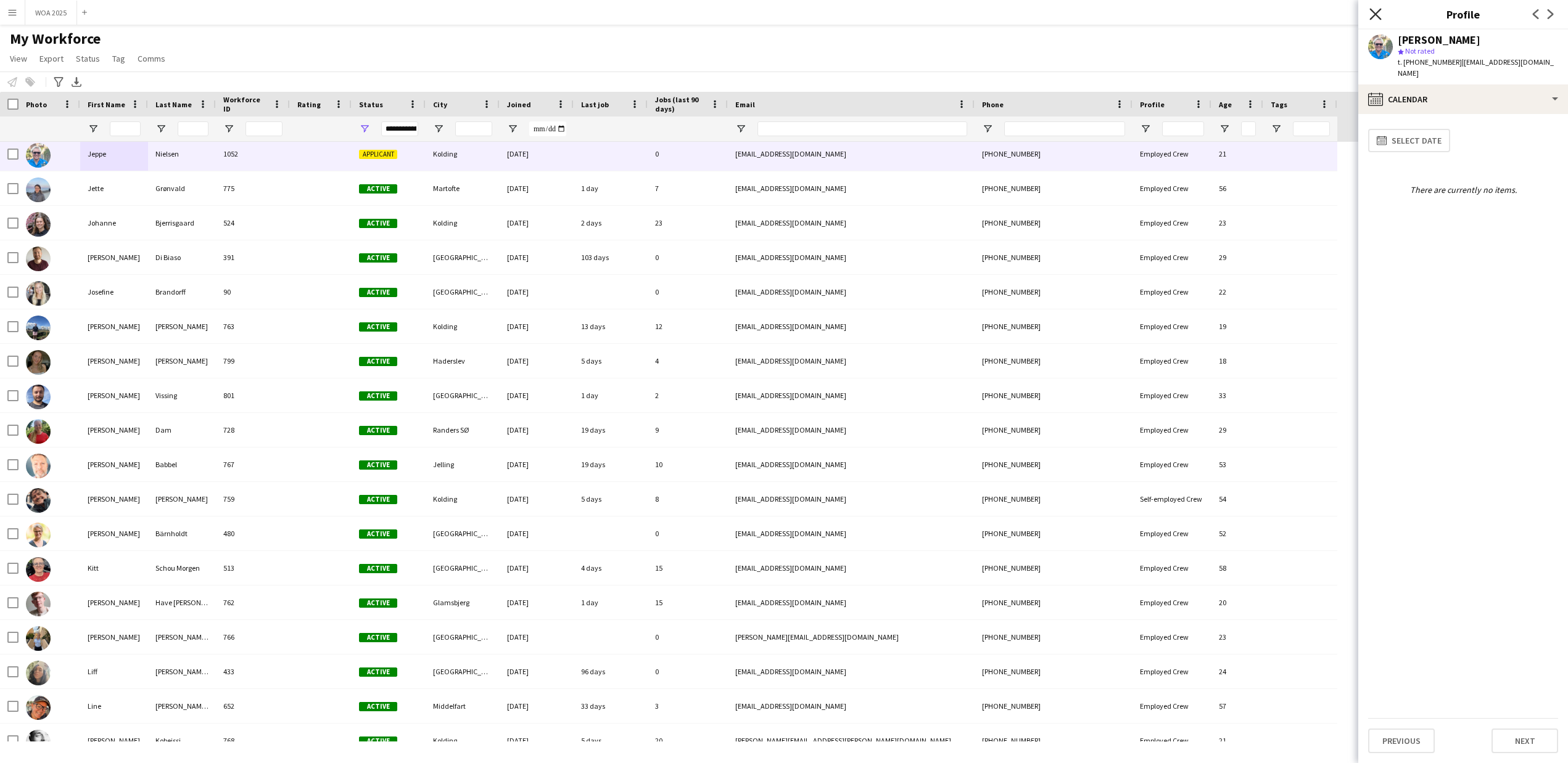
click at [1375, 15] on icon at bounding box center [1374, 14] width 11 height 11
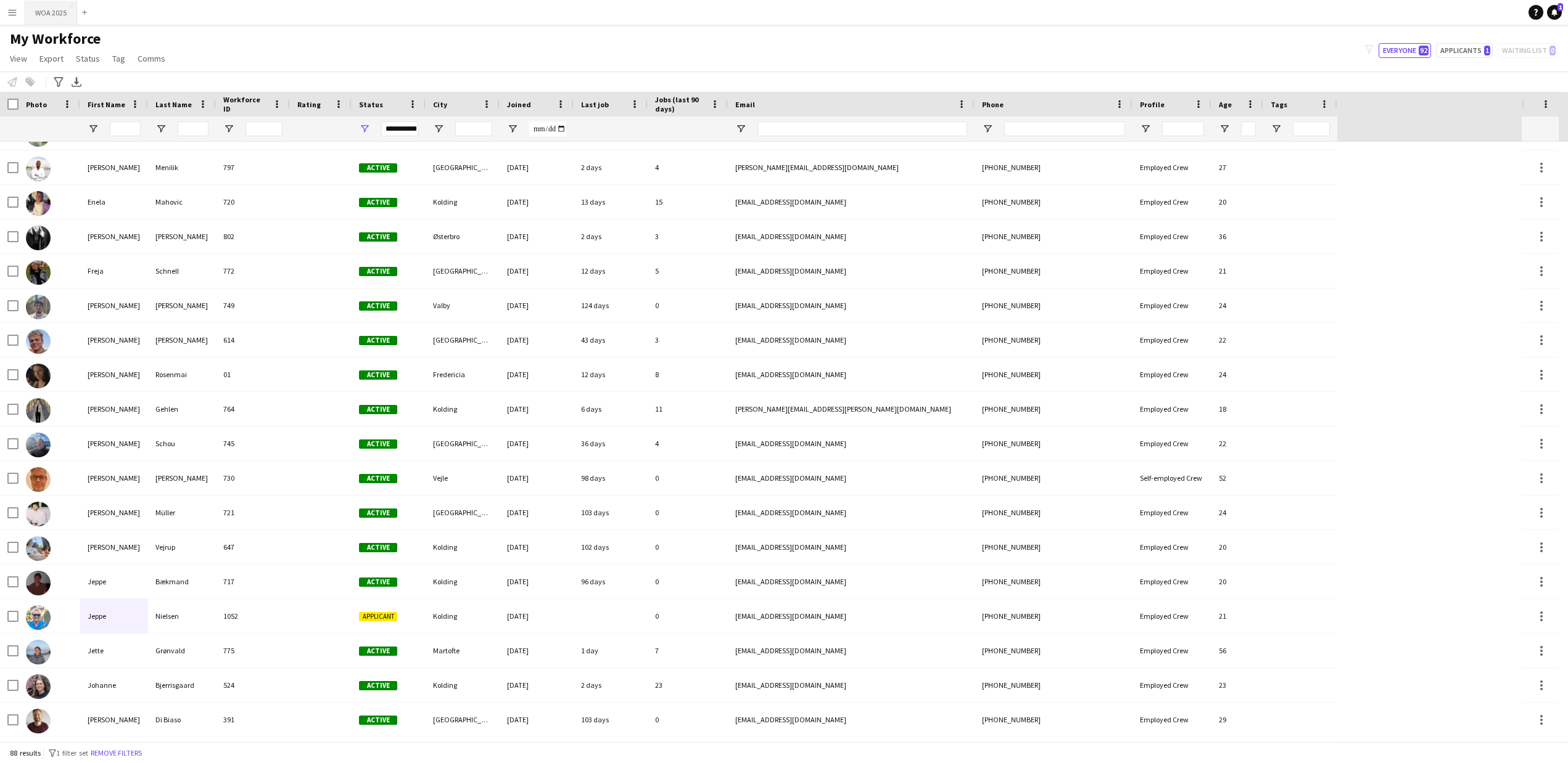
click at [55, 14] on button "WOA 2025 Close" at bounding box center [51, 13] width 52 height 24
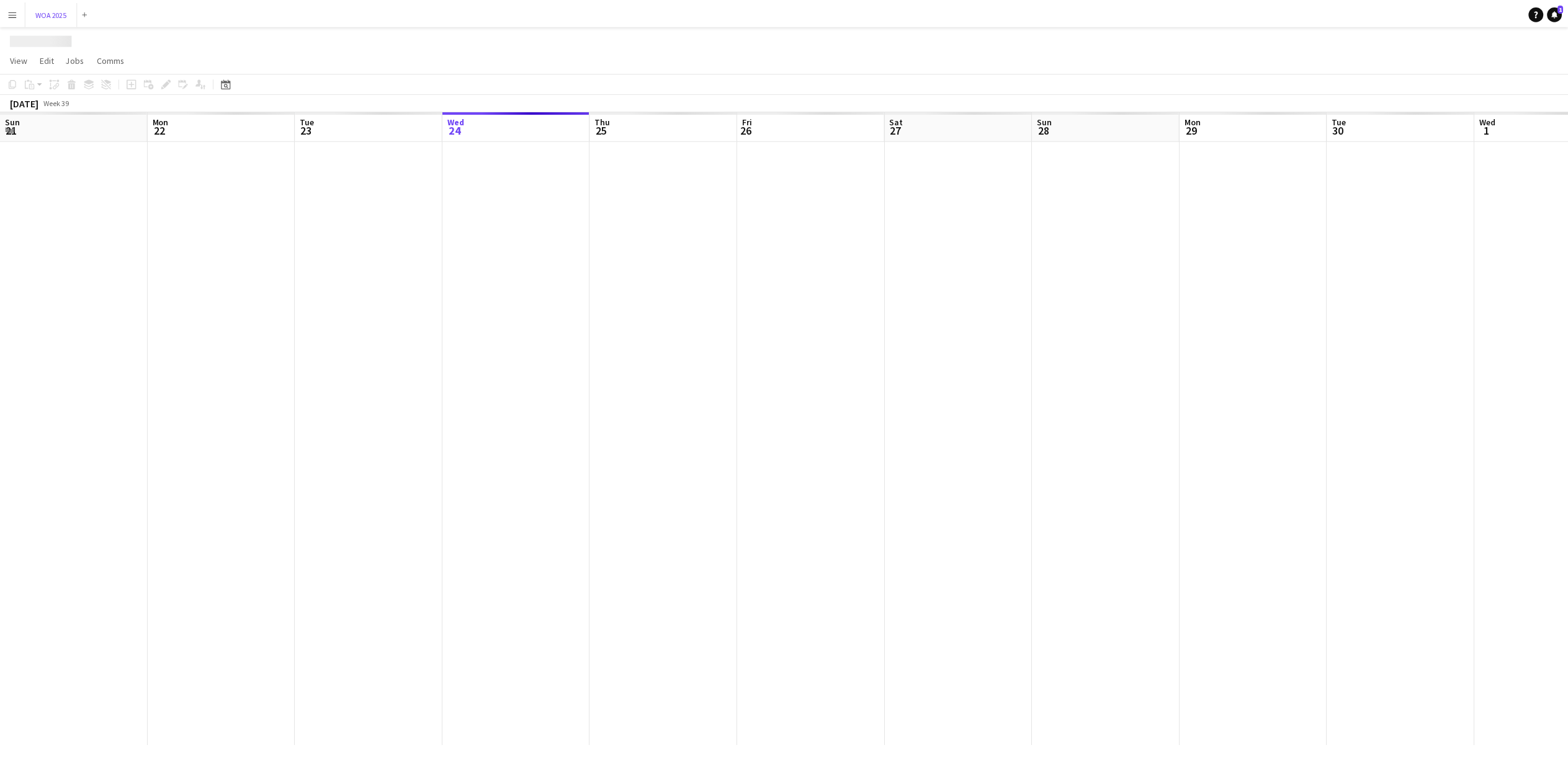
scroll to position [0, 297]
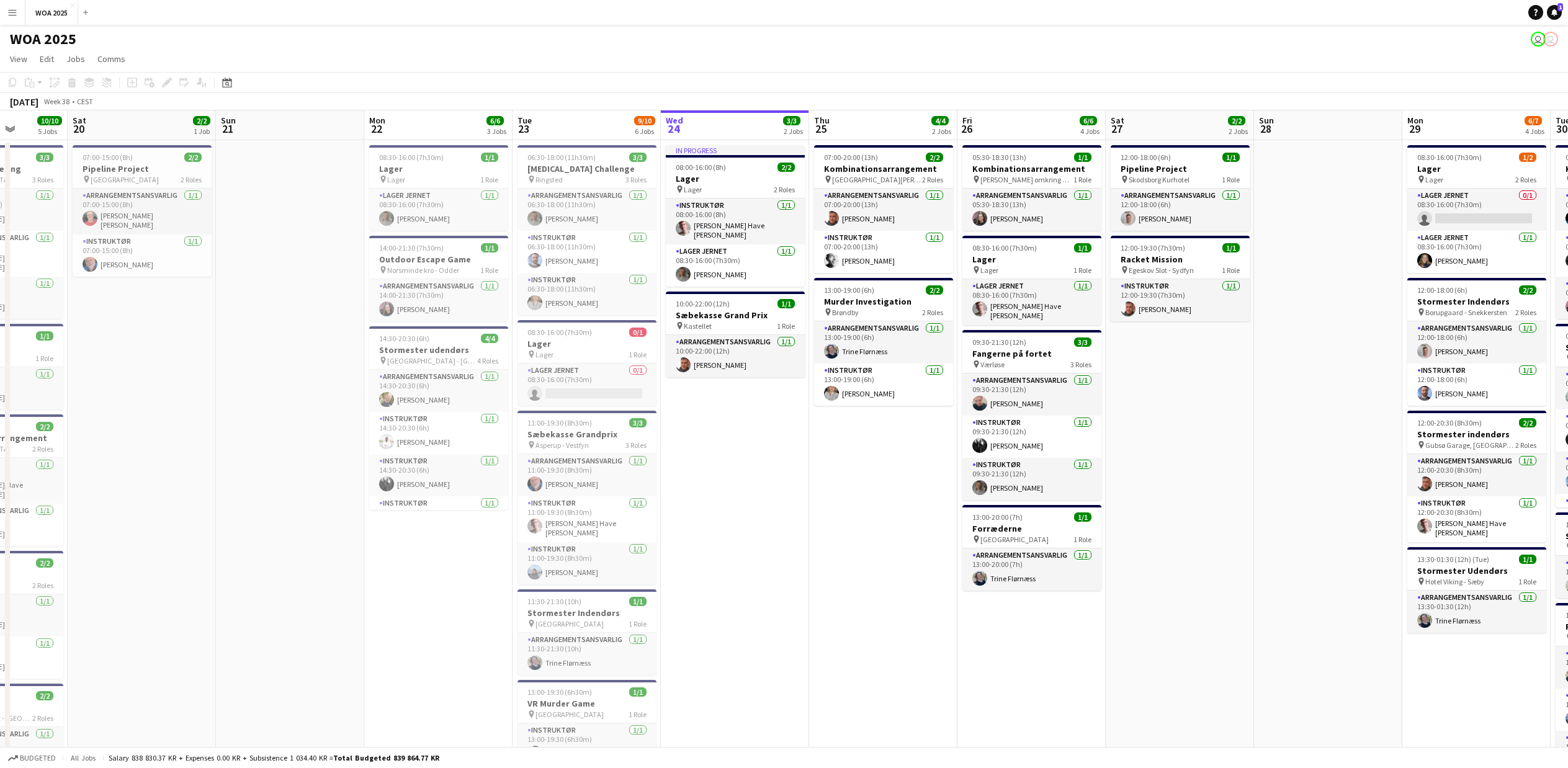
drag, startPoint x: 474, startPoint y: 655, endPoint x: 1026, endPoint y: 655, distance: 552.0
click at [1026, 655] on app-calendar-viewport "Fri 19 10/10 5 Jobs Sat 20 2/2 1 Job Sun 21 Mon 22 6/6 3 Jobs Tue 23 9/10 6 Job…" at bounding box center [784, 502] width 1568 height 783
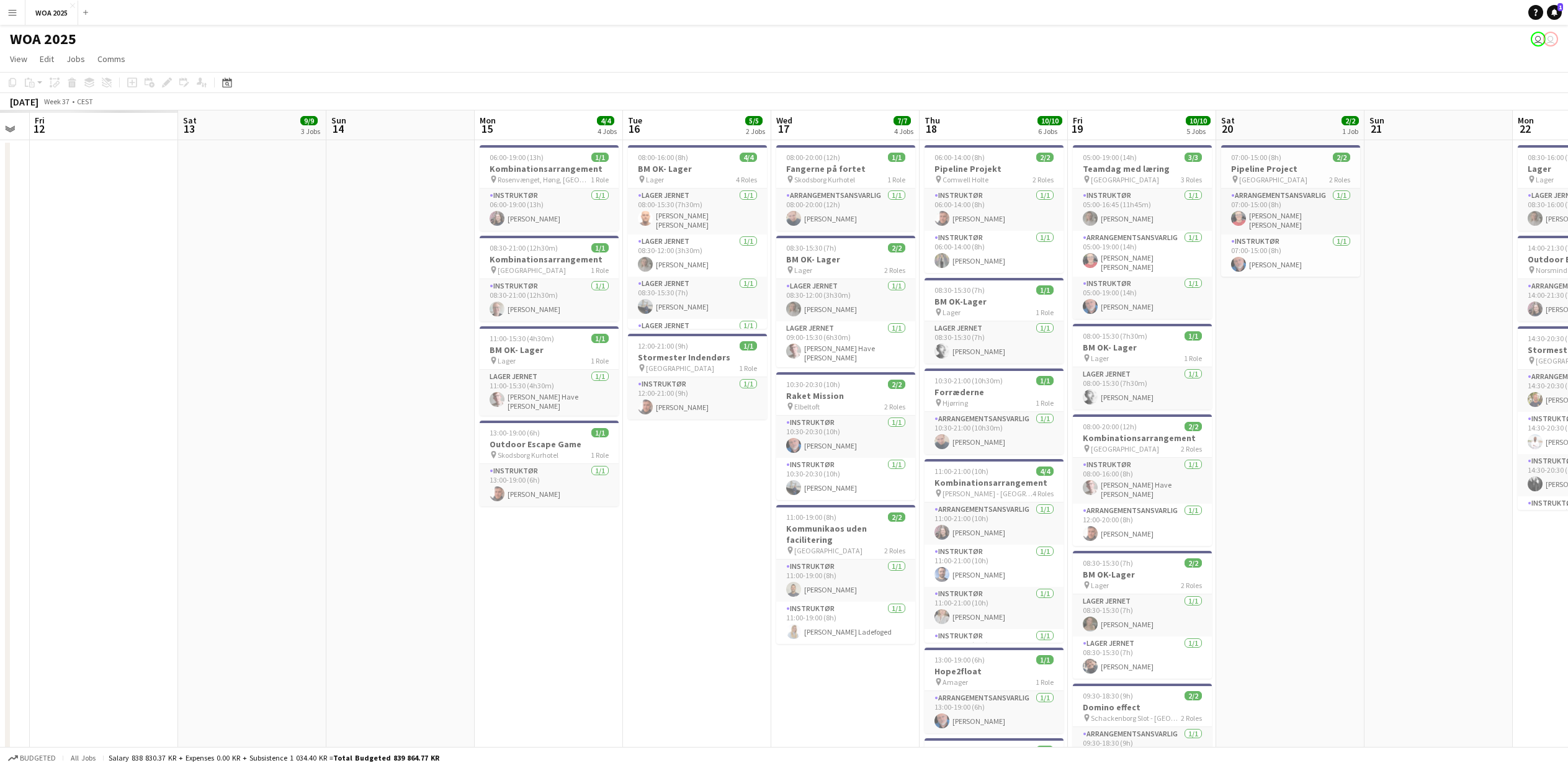
drag, startPoint x: 173, startPoint y: 685, endPoint x: 1174, endPoint y: 709, distance: 1001.3
click at [1174, 709] on app-calendar-viewport "Thu 11 Fri 12 Sat 13 9/9 3 Jobs Sun 14 Mon 15 4/4 4 Jobs Tue 16 5/5 2 Jobs Wed …" at bounding box center [784, 502] width 1568 height 783
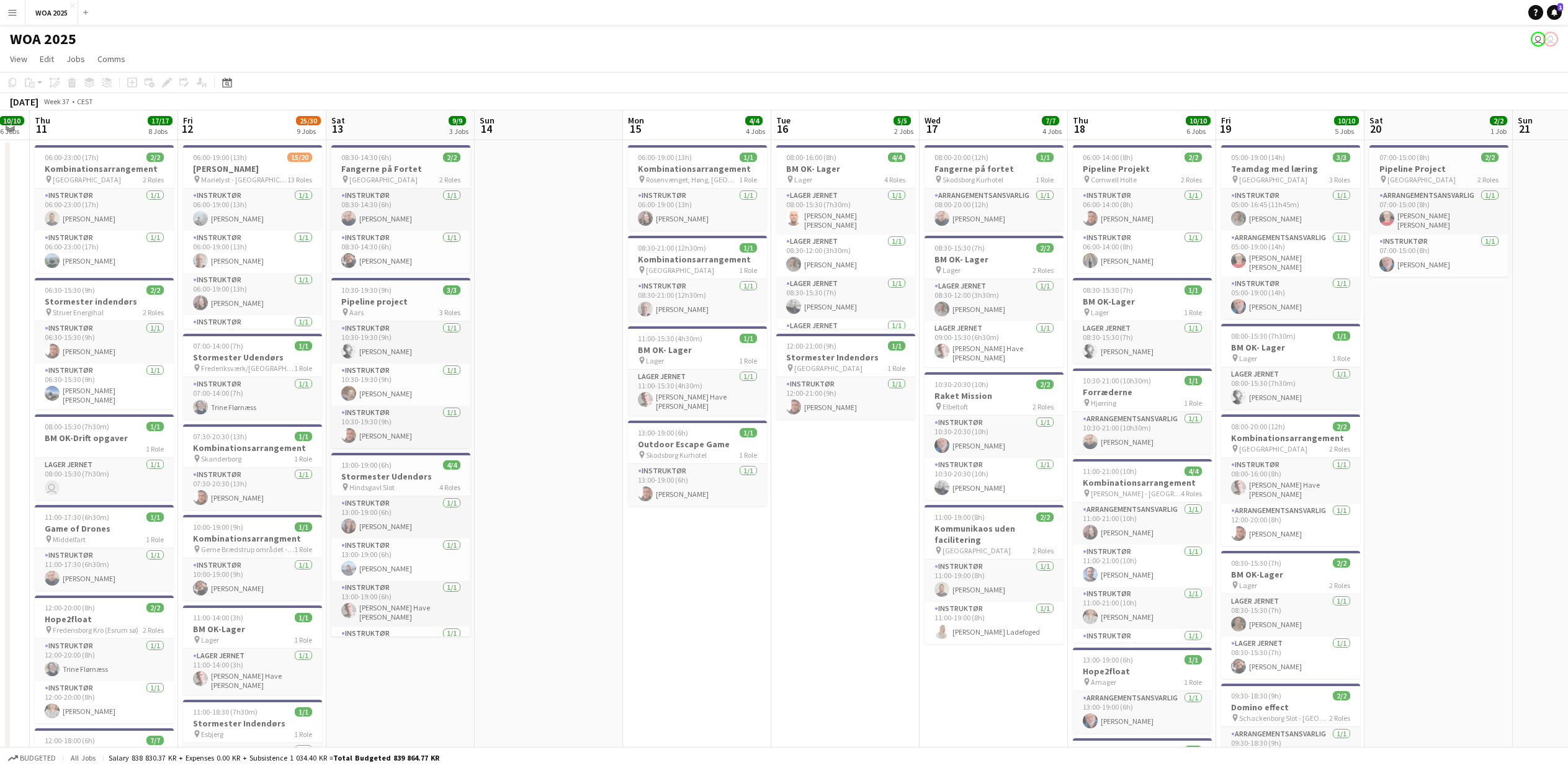
scroll to position [0, 377]
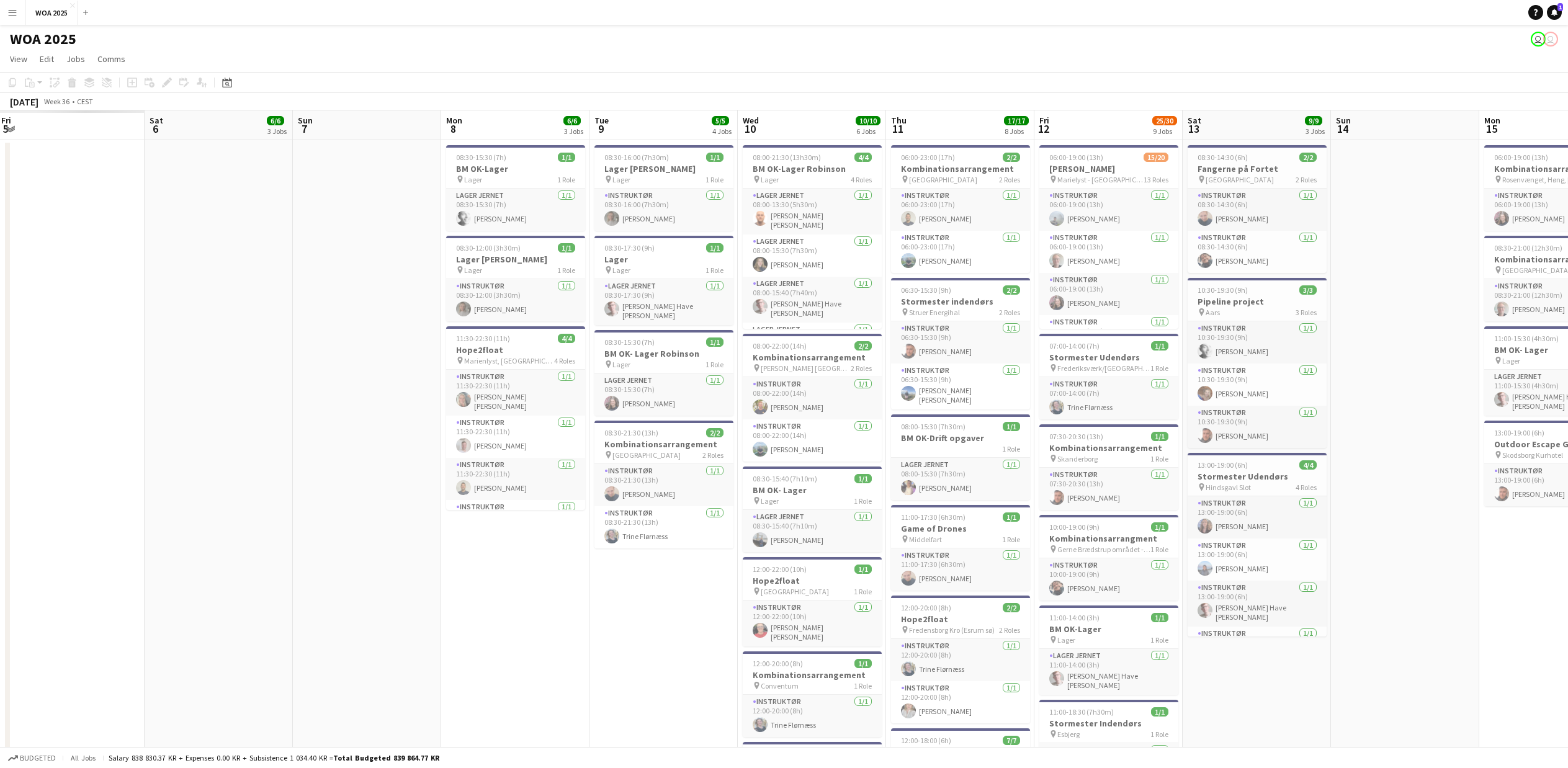
drag, startPoint x: 583, startPoint y: 669, endPoint x: 1542, endPoint y: 669, distance: 959.0
click at [1542, 669] on app-calendar-viewport "Thu 4 Fri 5 Sat 6 6/6 3 Jobs Sun 7 Mon 8 6/6 3 Jobs Tue 9 5/5 4 Jobs Wed 10 10/…" at bounding box center [784, 651] width 1568 height 1082
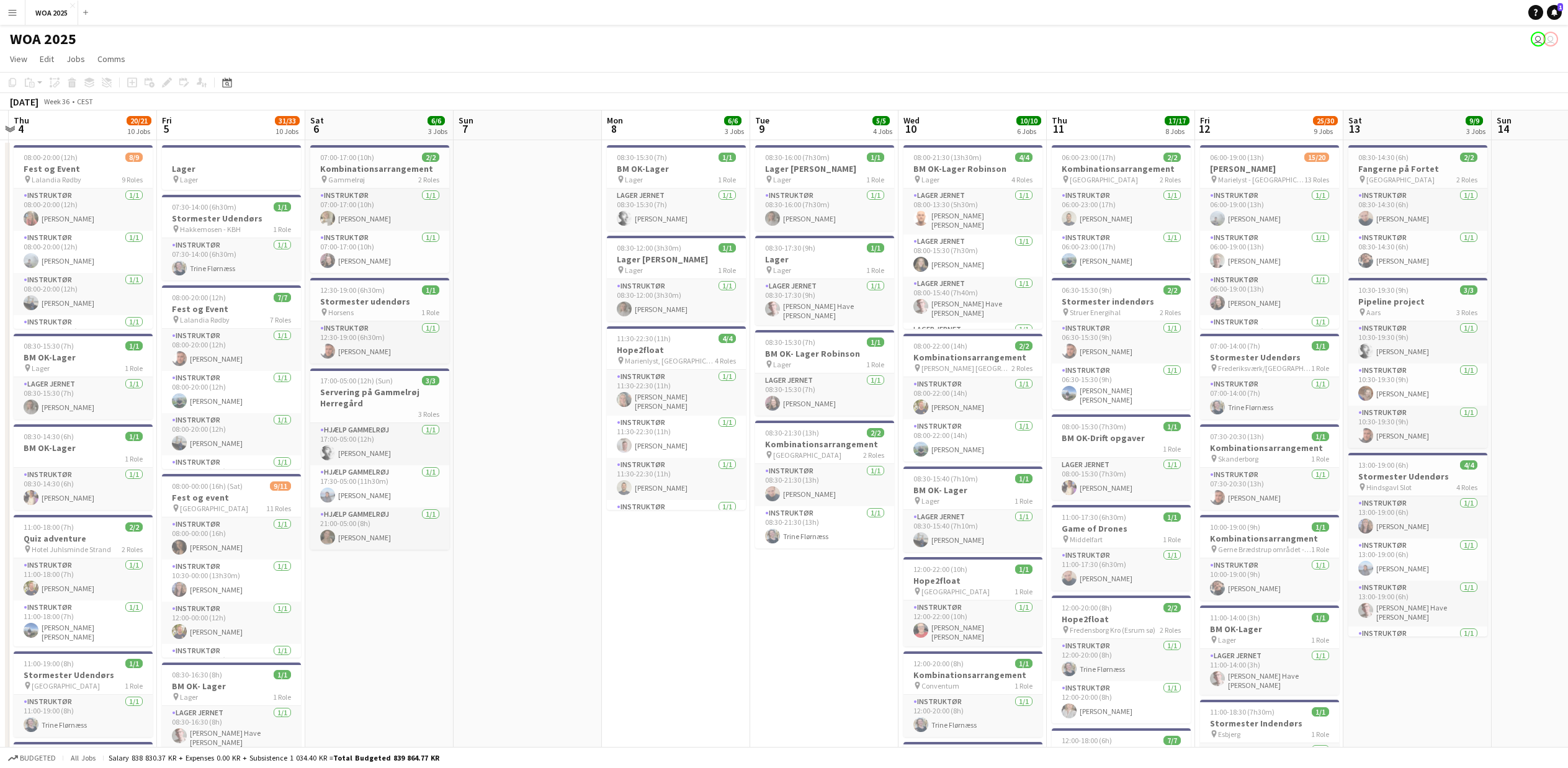
drag, startPoint x: 451, startPoint y: 658, endPoint x: 970, endPoint y: 658, distance: 519.0
click at [970, 658] on app-calendar-viewport "Tue 2 Wed 3 Thu 4 20/21 10 Jobs Fri 5 31/33 10 Jobs Sat 6 6/6 3 Jobs Sun 7 Mon …" at bounding box center [784, 759] width 1568 height 1297
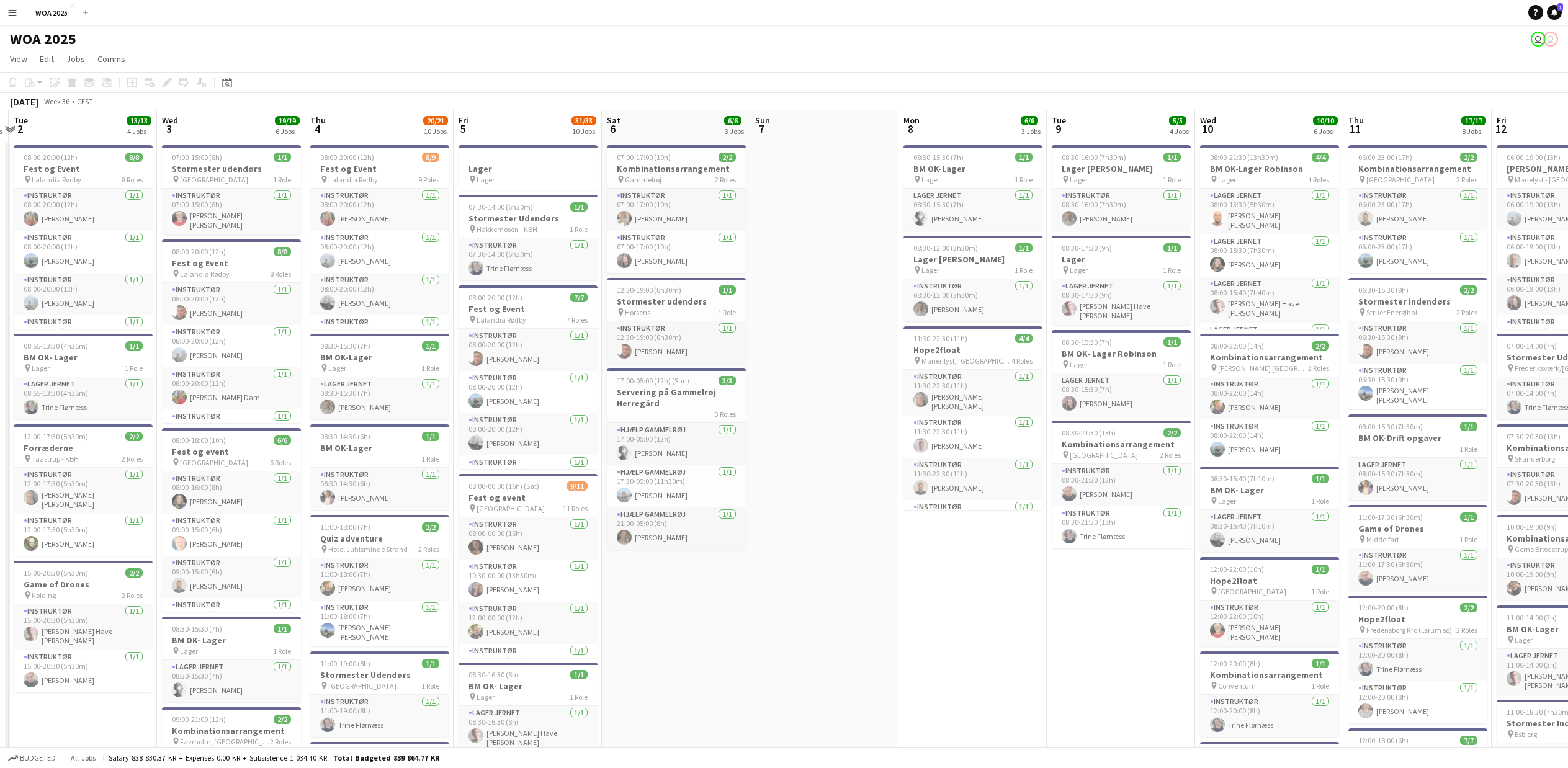
scroll to position [0, 383]
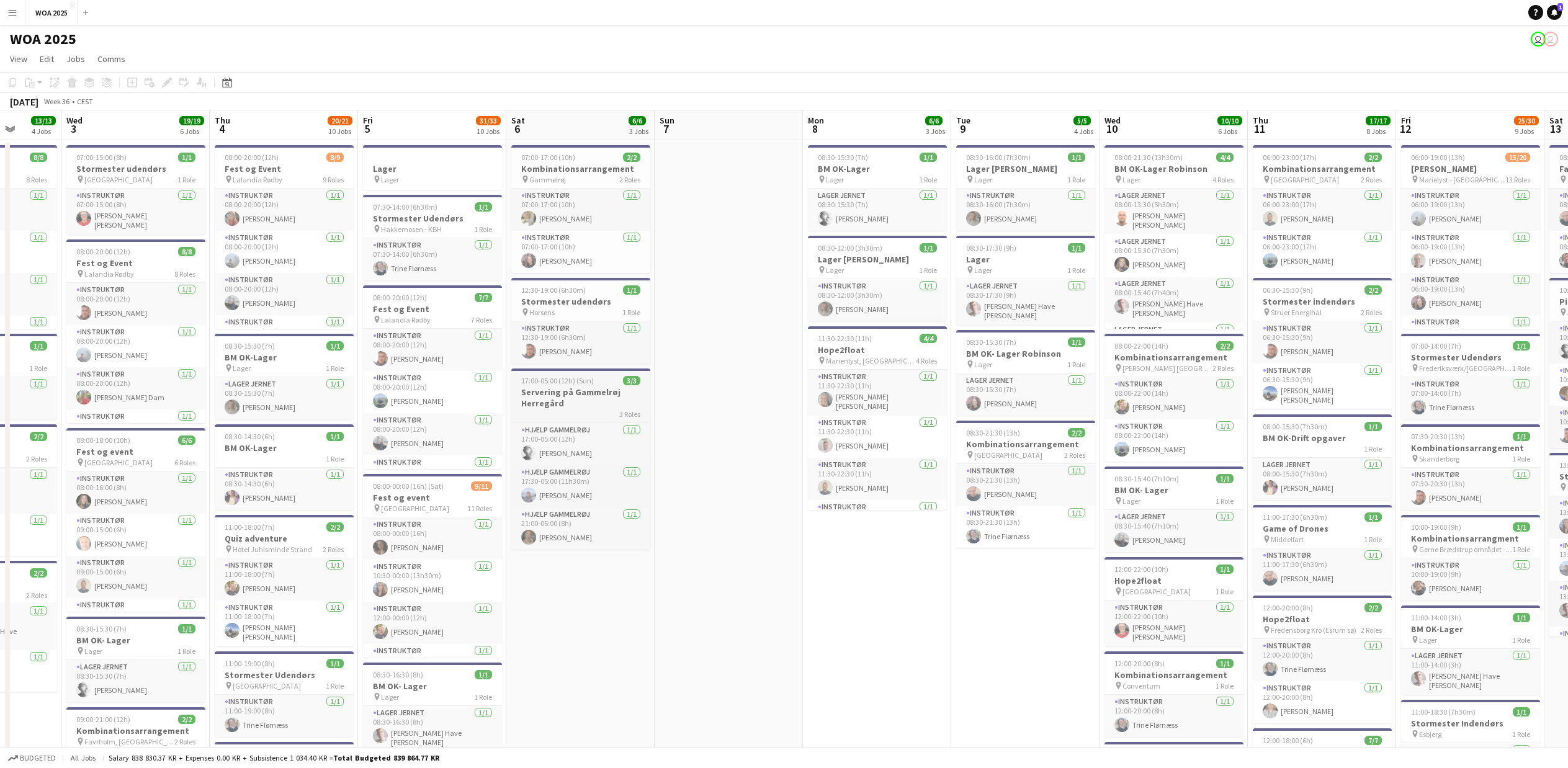
click at [562, 395] on h3 "Servering på Gammelrøj Herregård" at bounding box center [581, 397] width 139 height 22
click at [165, 81] on icon "Edit" at bounding box center [167, 82] width 10 height 10
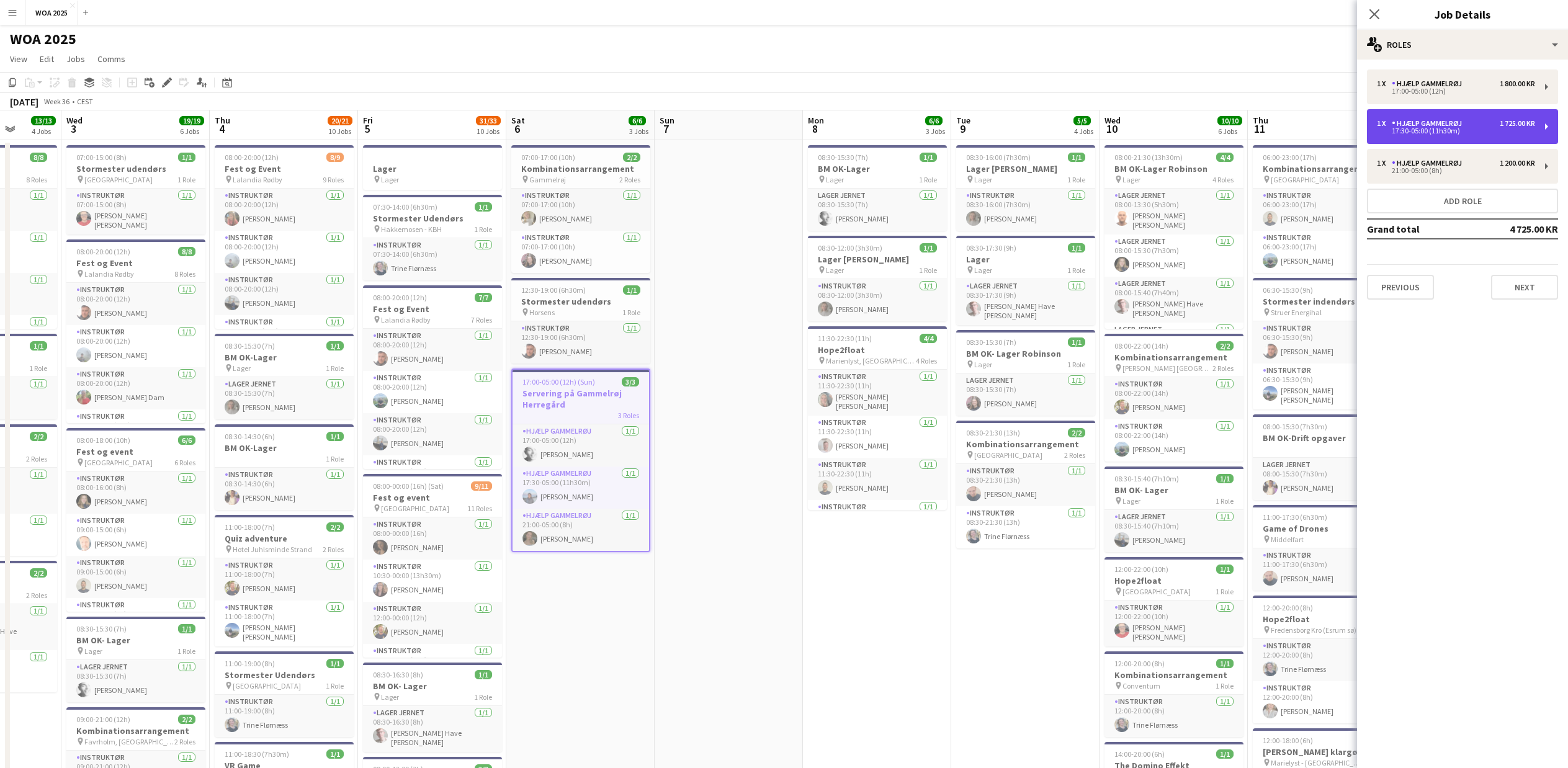
click at [1442, 125] on div "Hjælp Gammelrøj" at bounding box center [1429, 123] width 75 height 8
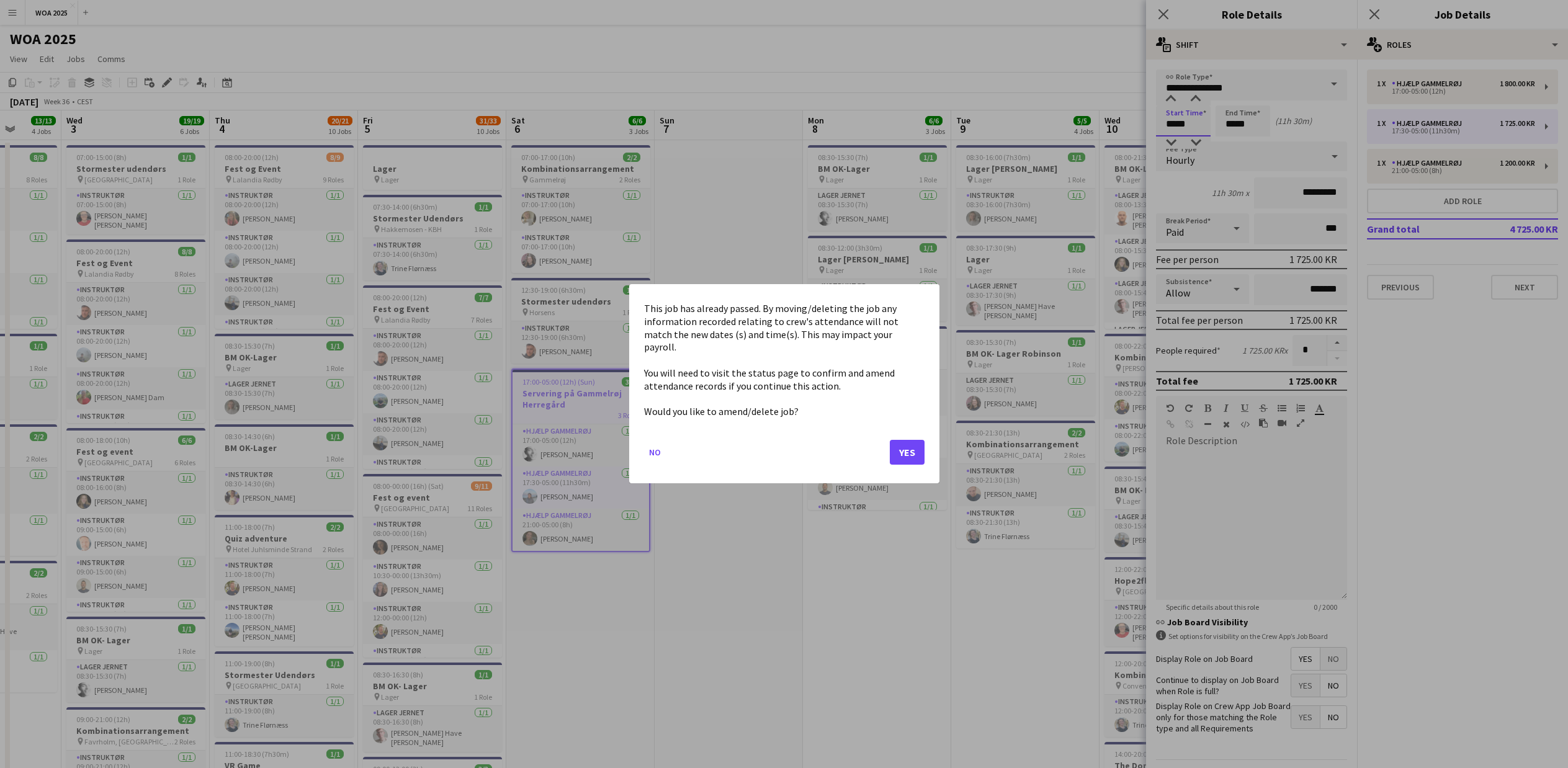
click at [1185, 129] on body "Menu Boards Boards Boards All jobs Status Workforce Workforce My Workforce Recr…" at bounding box center [784, 714] width 1568 height 1429
click at [914, 441] on button "Yes" at bounding box center [907, 453] width 34 height 24
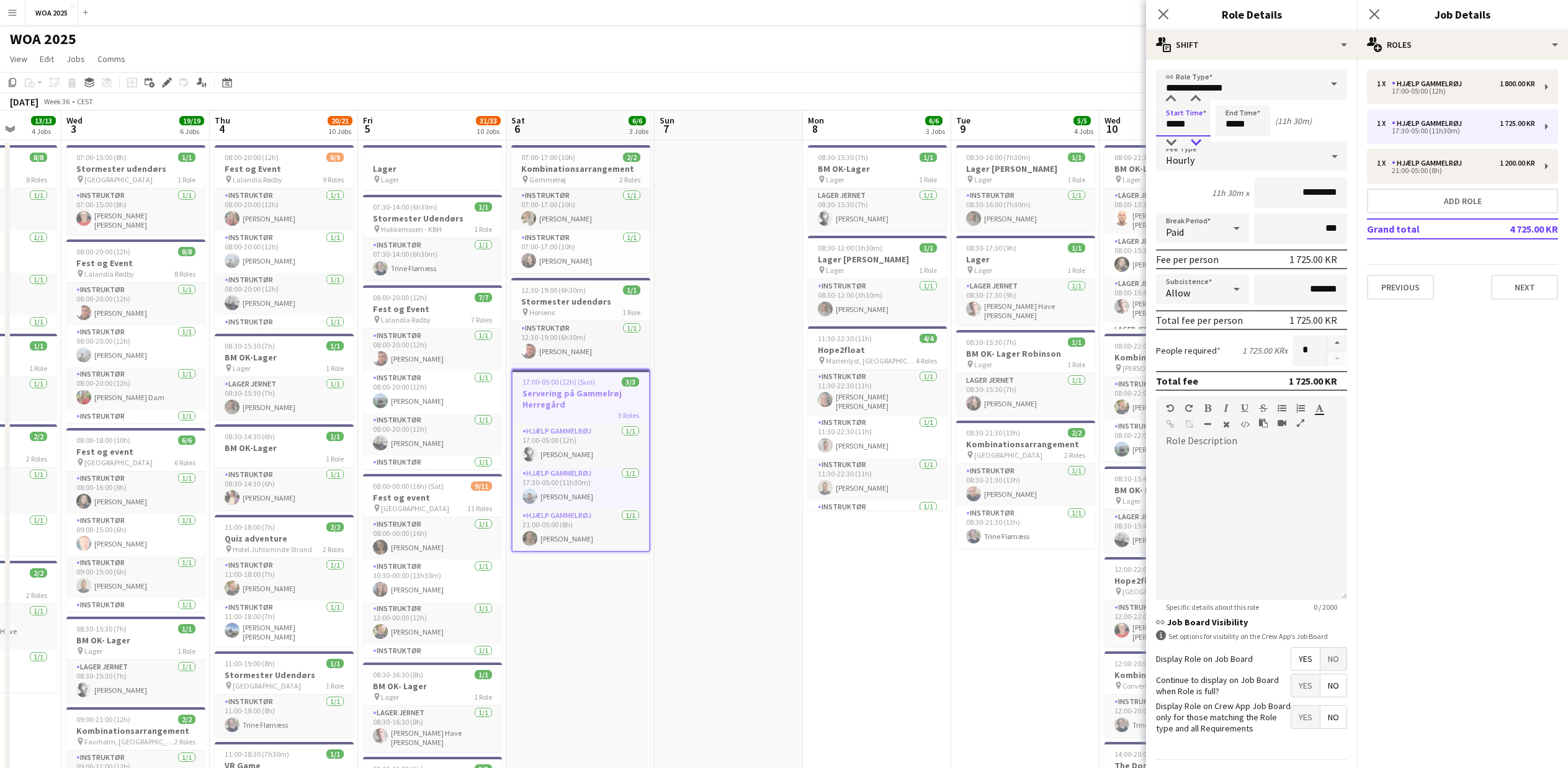
click at [1195, 142] on div at bounding box center [1196, 142] width 24 height 12
type input "*****"
click at [1195, 142] on div at bounding box center [1196, 142] width 24 height 12
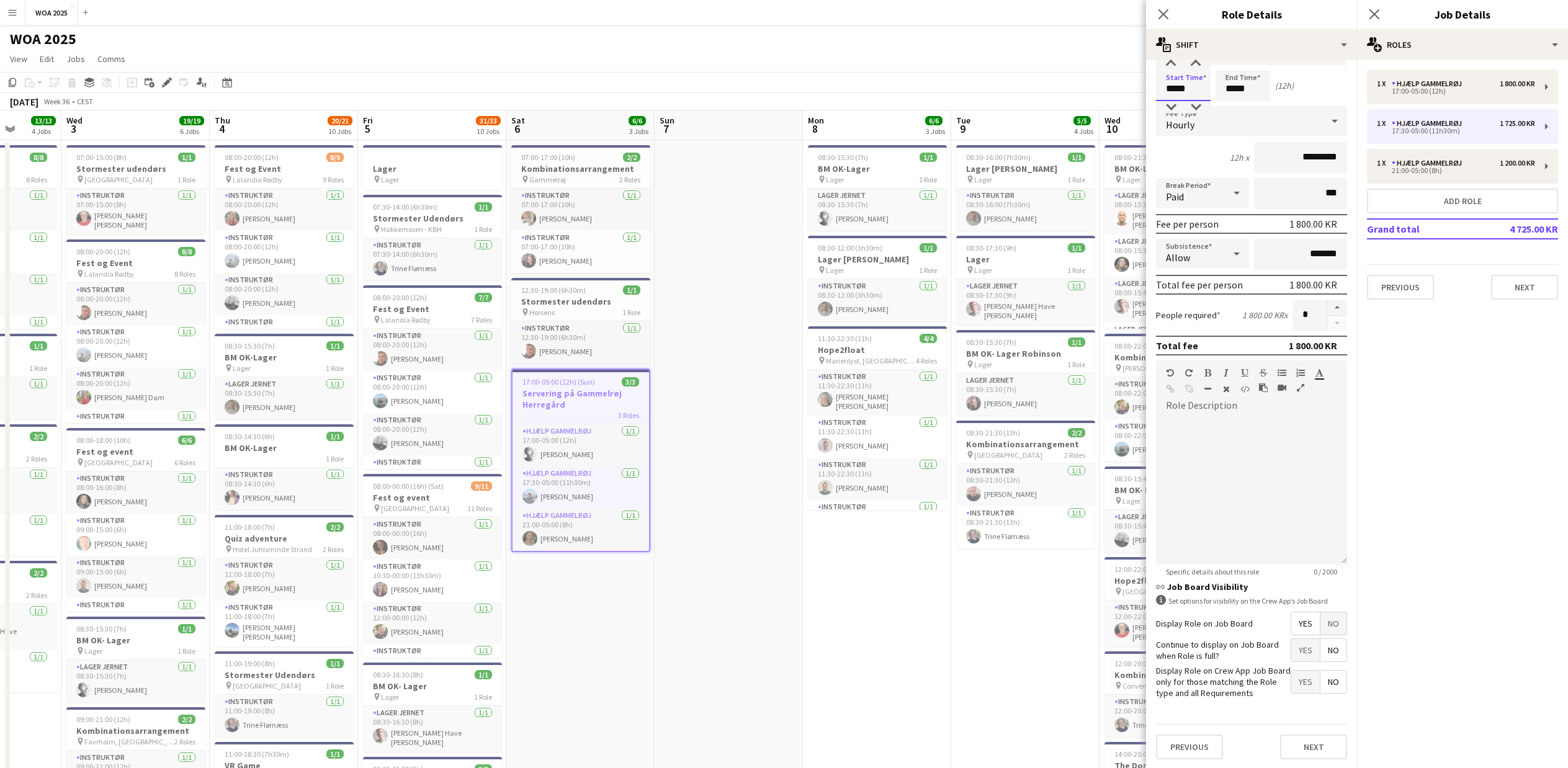
scroll to position [37, 0]
click at [1293, 742] on button "Next" at bounding box center [1314, 746] width 67 height 24
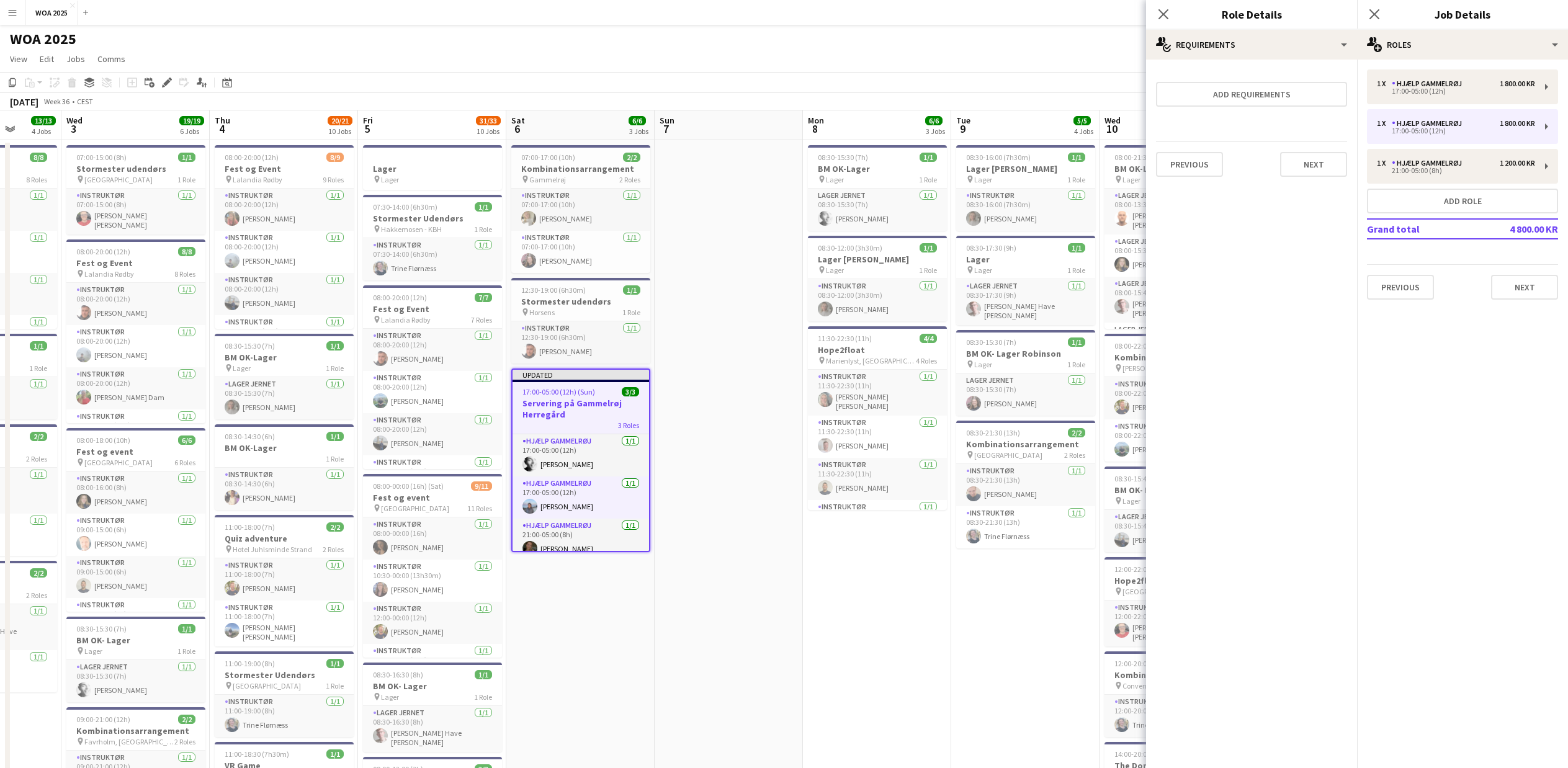
scroll to position [0, 0]
click at [1376, 15] on icon at bounding box center [1374, 14] width 11 height 11
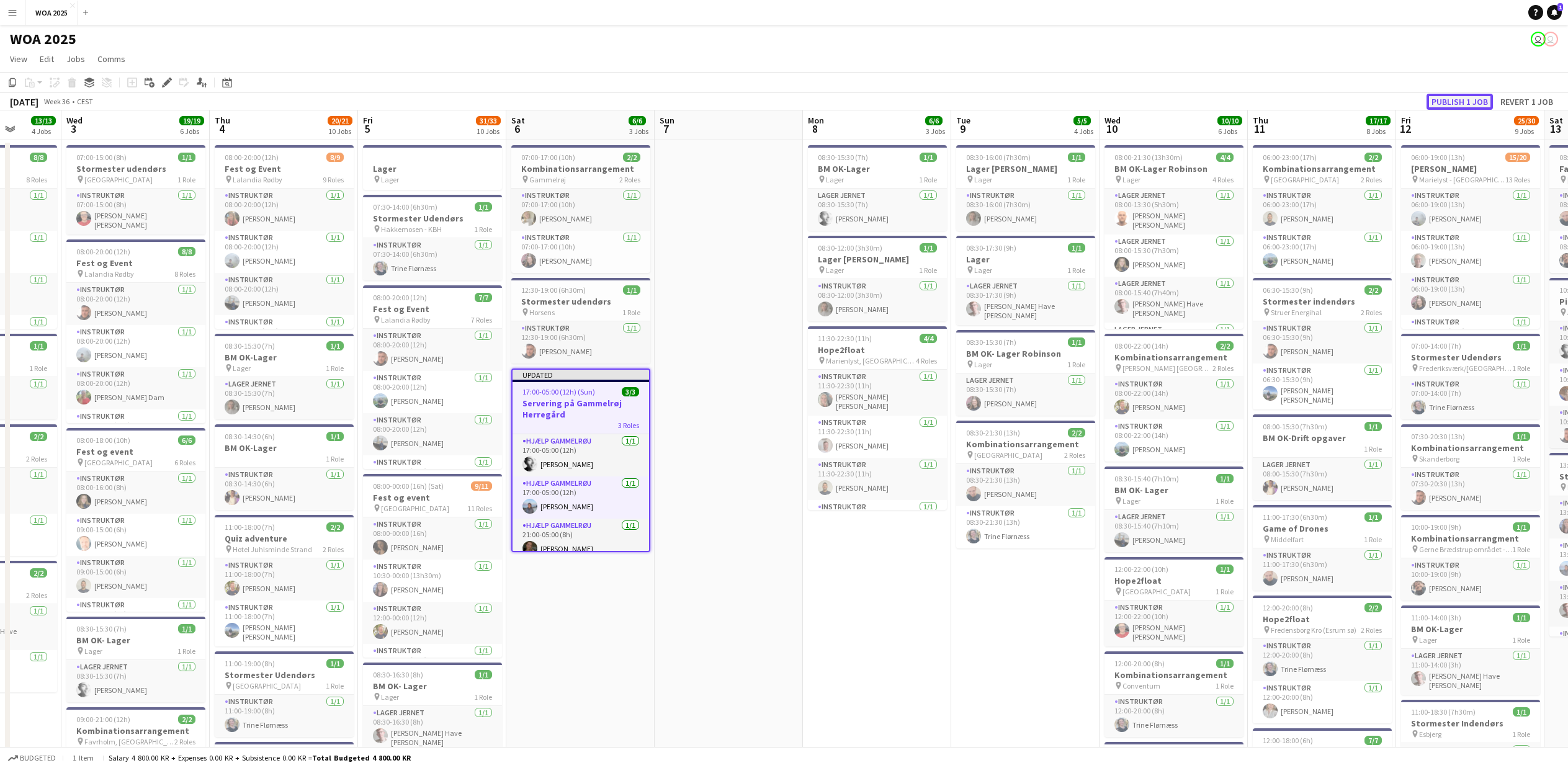
click at [1456, 96] on button "Publish 1 job" at bounding box center [1459, 101] width 67 height 16
